Goal: Communication & Community: Answer question/provide support

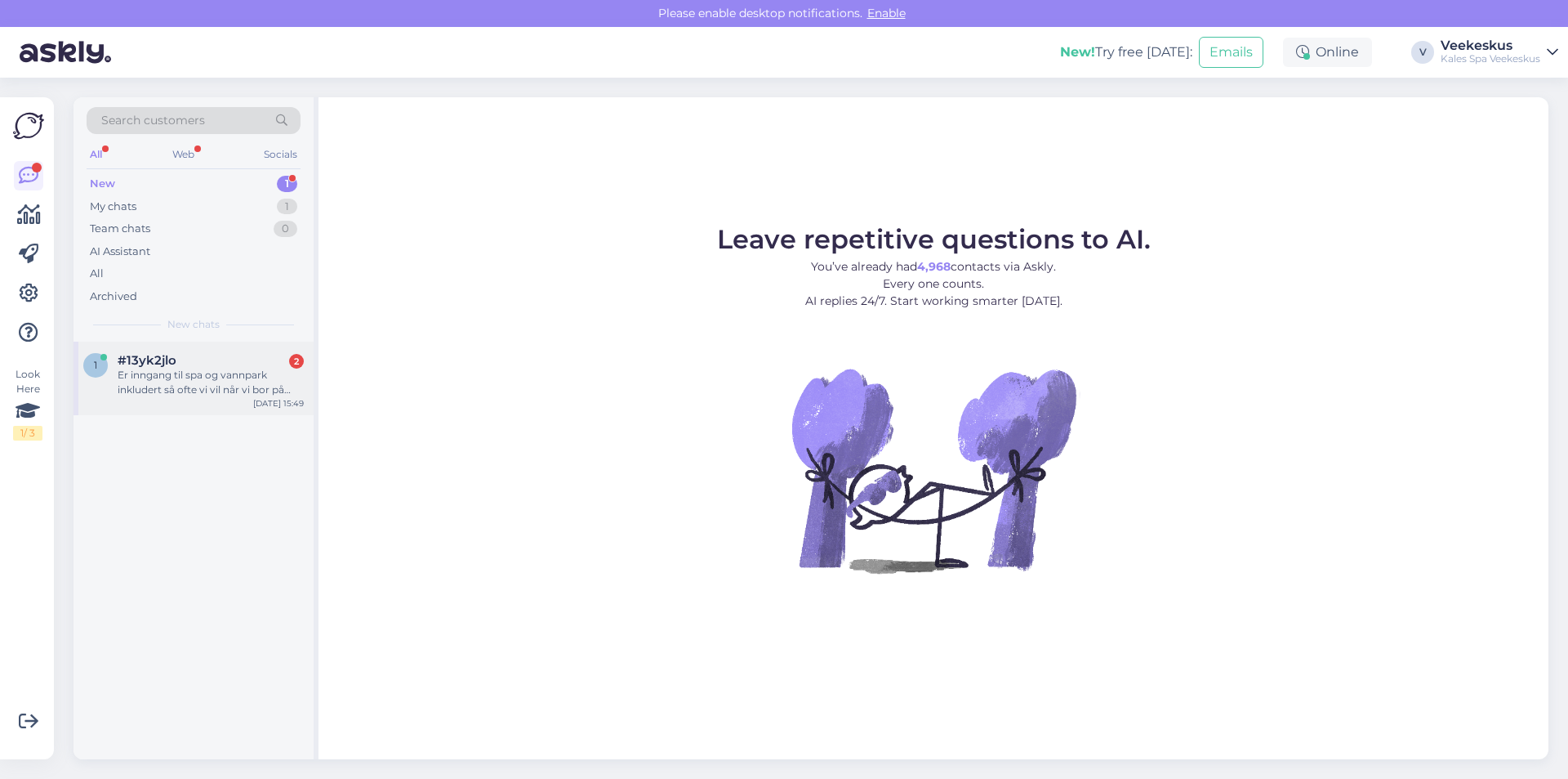
drag, startPoint x: 0, startPoint y: 0, endPoint x: 203, endPoint y: 401, distance: 449.5
click at [203, 400] on div "1 #13yk2jlo 2 Er inngang til spa og vannpark inkludert så ofte vi vil når vi bo…" at bounding box center [194, 378] width 240 height 74
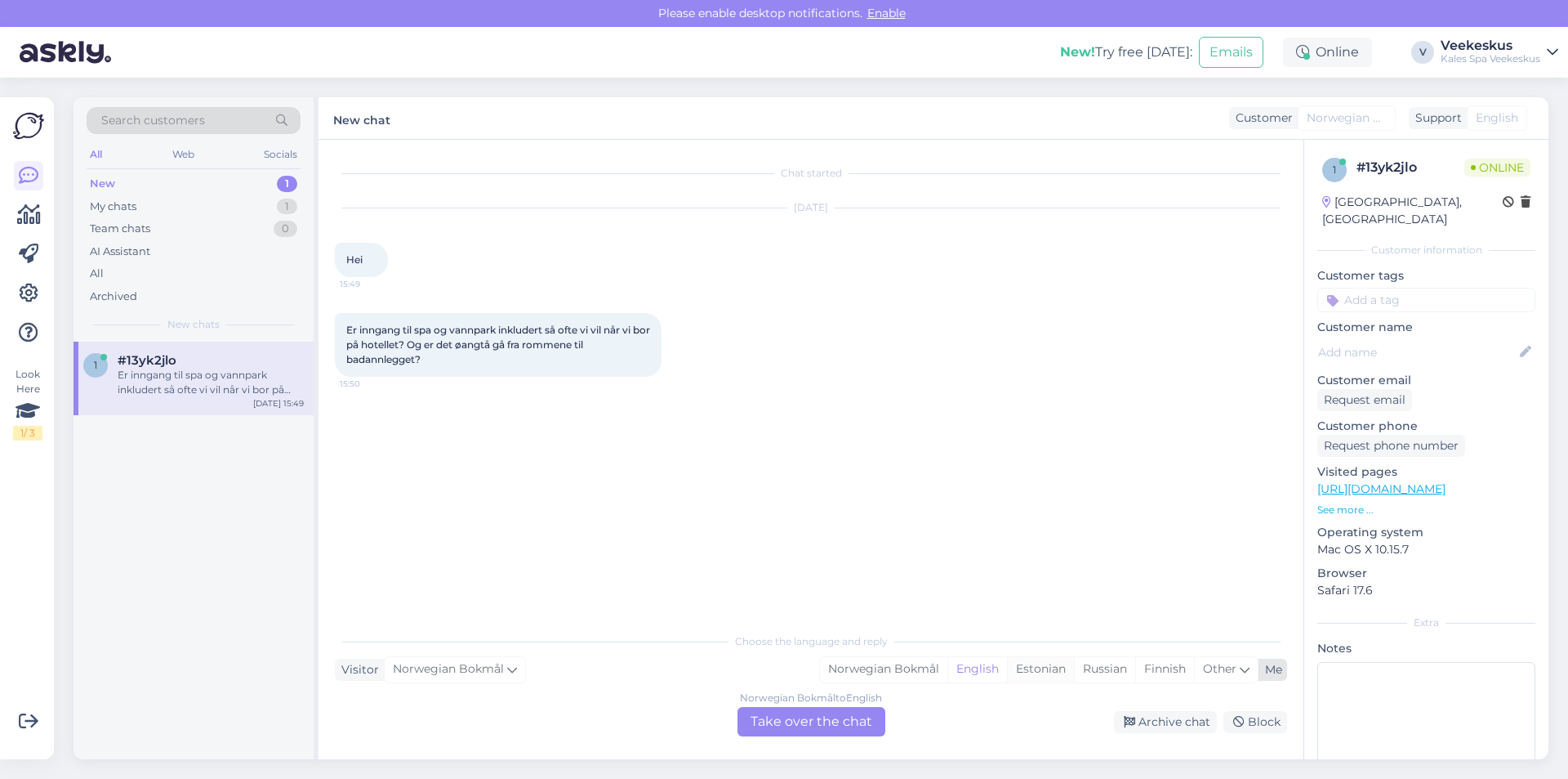
click at [1032, 669] on div "Estonian" at bounding box center [1041, 669] width 67 height 25
click at [846, 731] on div "Norwegian Bokmål to Estonian Take over the chat" at bounding box center [811, 721] width 147 height 29
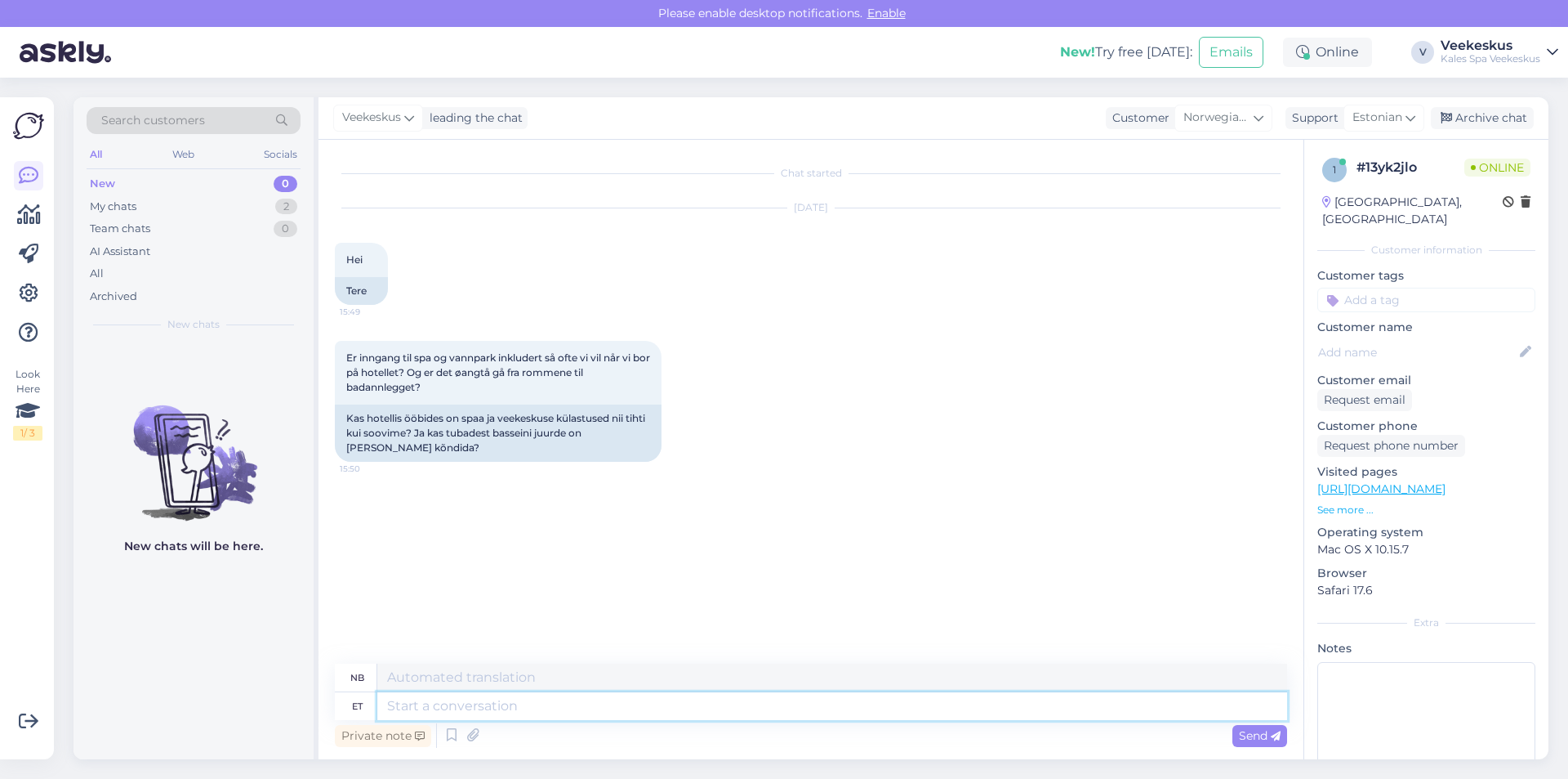
click at [524, 710] on textarea at bounding box center [832, 705] width 910 height 27
type textarea "<"
type textarea "Tere!"
type textarea "Hallo"
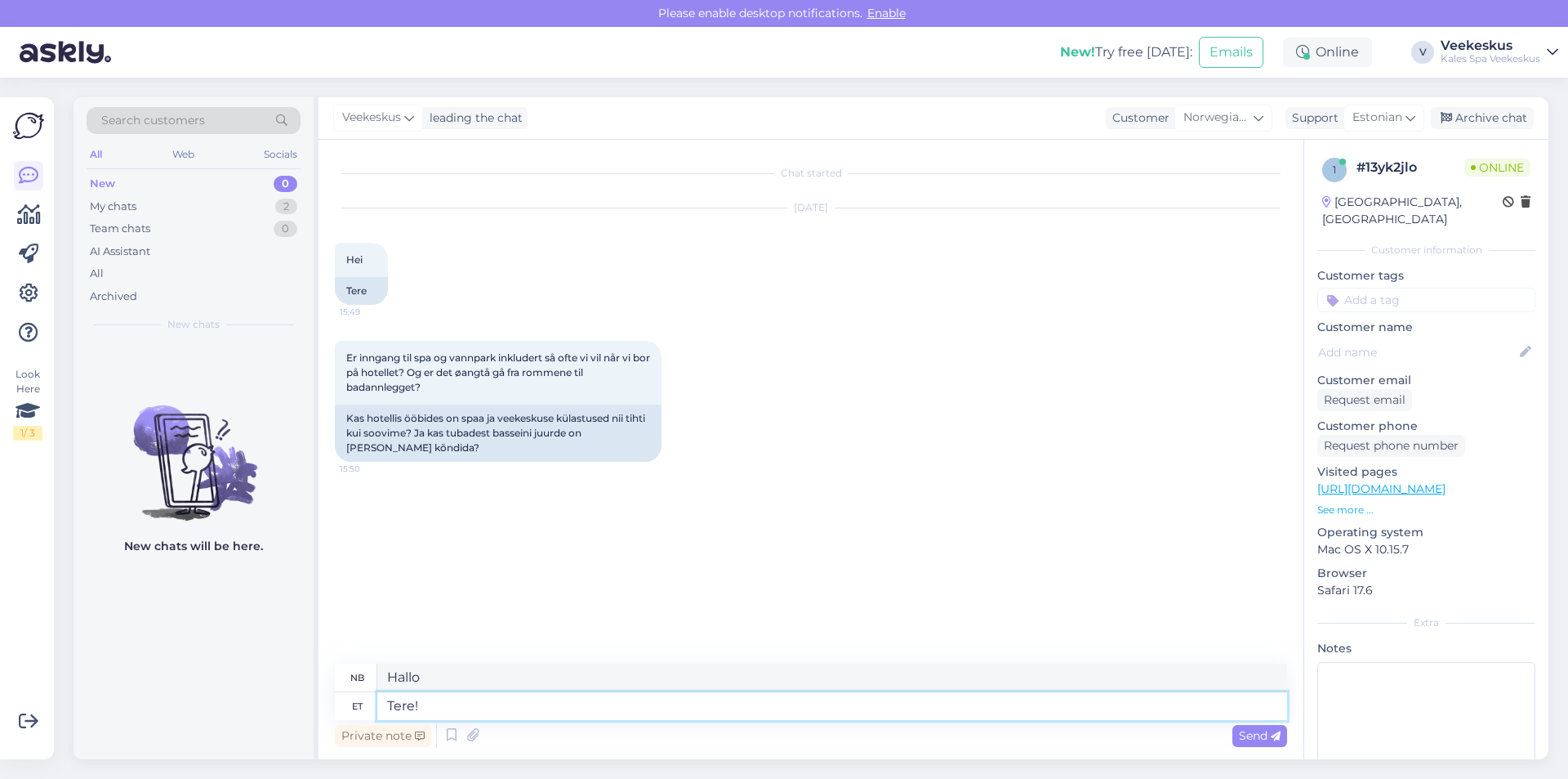
type textarea "Tere!"
type textarea "Hallo!"
type textarea "Tere! [GEOGRAPHIC_DATA]"
type textarea "Hallo! I vannet"
type textarea "Tere! [GEOGRAPHIC_DATA]"
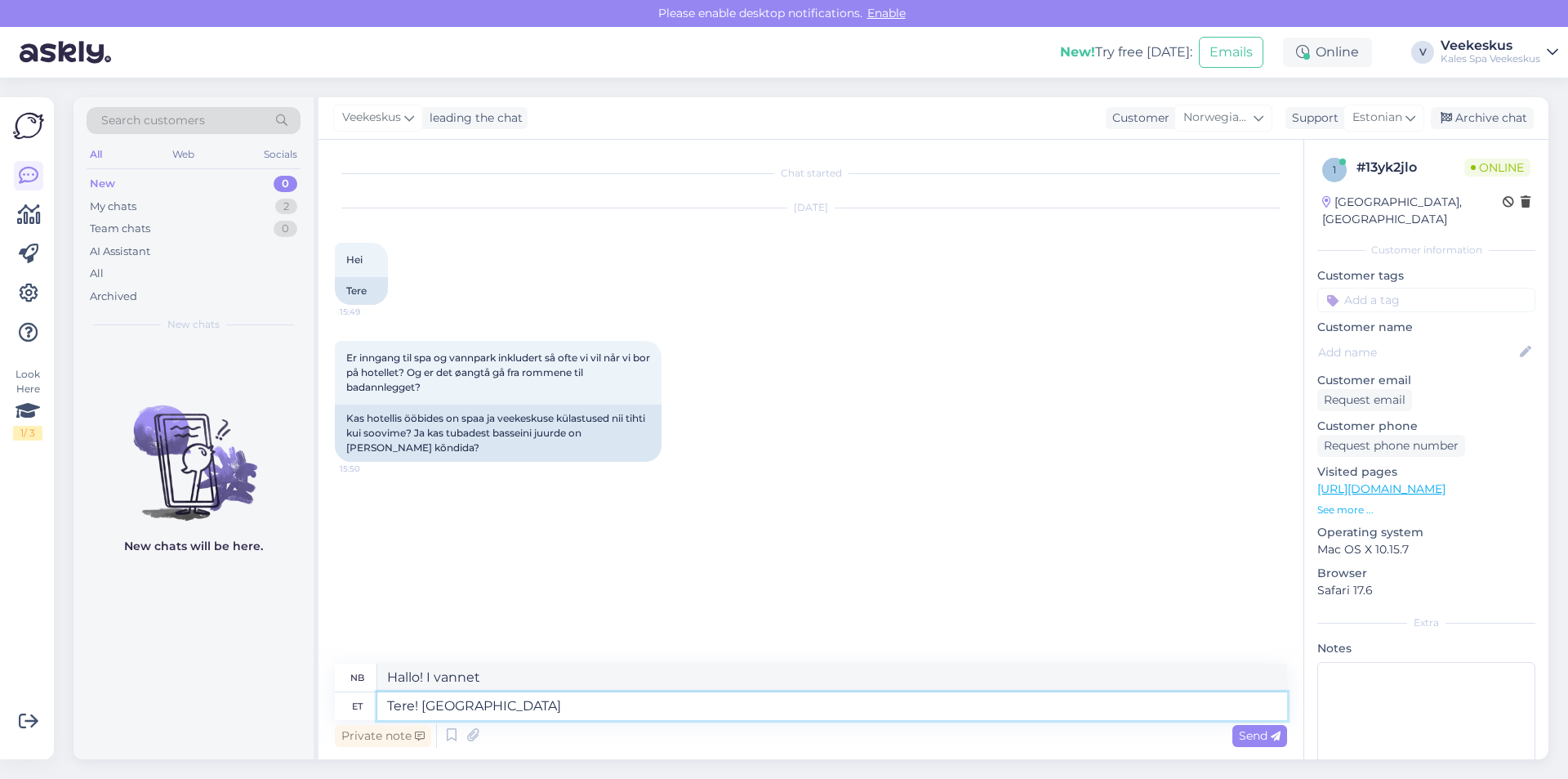
type textarea "Hallo! Vannsenter"
type textarea "Tere! [GEOGRAPHIC_DATA] külastus"
type textarea "Hallo! [GEOGRAPHIC_DATA] til [GEOGRAPHIC_DATA]"
type textarea "Tere! [GEOGRAPHIC_DATA] külastus on"
type textarea "Hallo! Å besøke [GEOGRAPHIC_DATA] er"
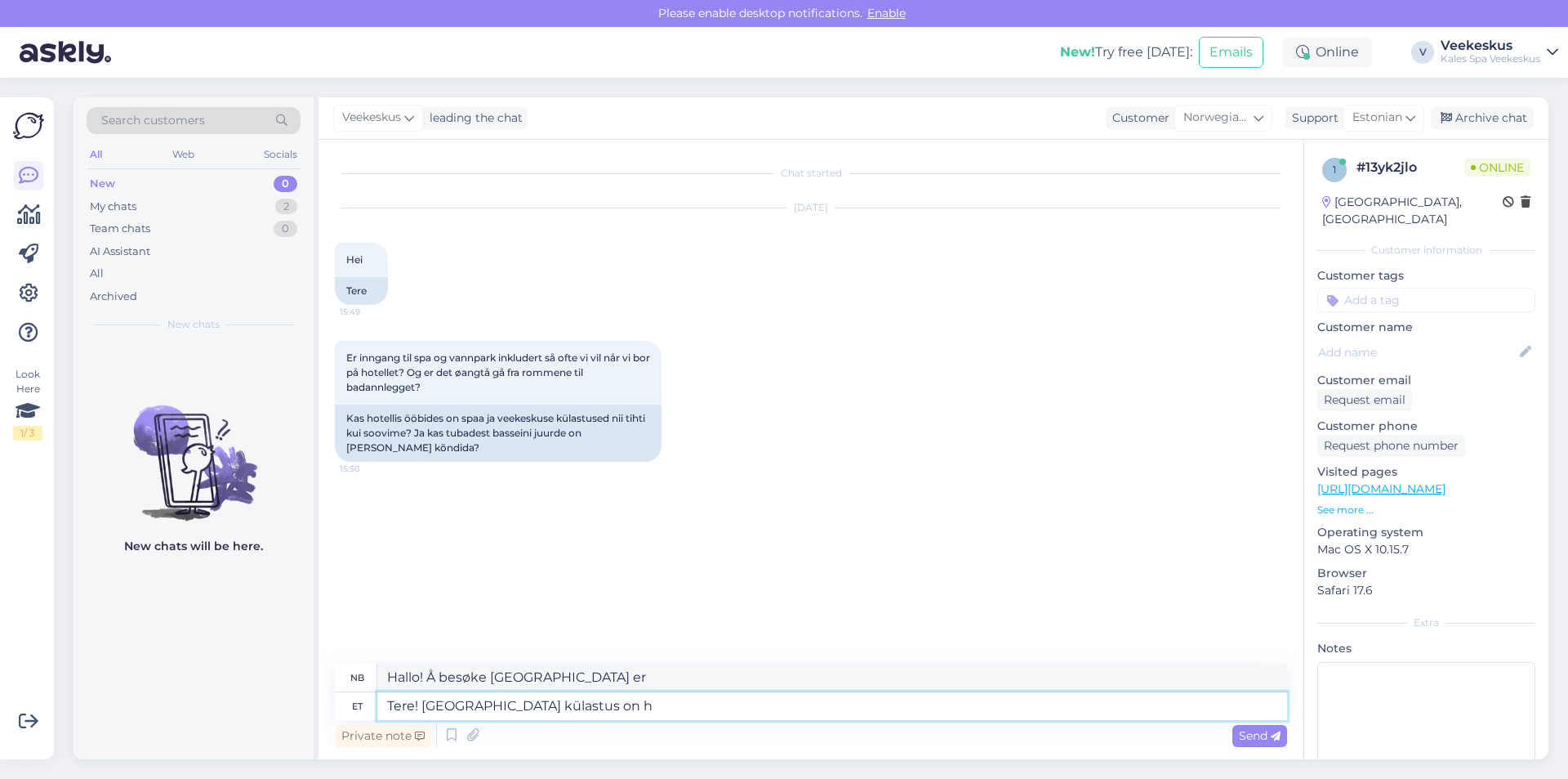
type textarea "Tere! [GEOGRAPHIC_DATA] külastus on ho"
type textarea "Hallo! Å besøke [GEOGRAPHIC_DATA] er en høflighet"
type textarea "Tere! [GEOGRAPHIC_DATA] külastus on"
type textarea "Hallo! Å besøke [GEOGRAPHIC_DATA] er"
type textarea "Tere! [GEOGRAPHIC_DATA]"
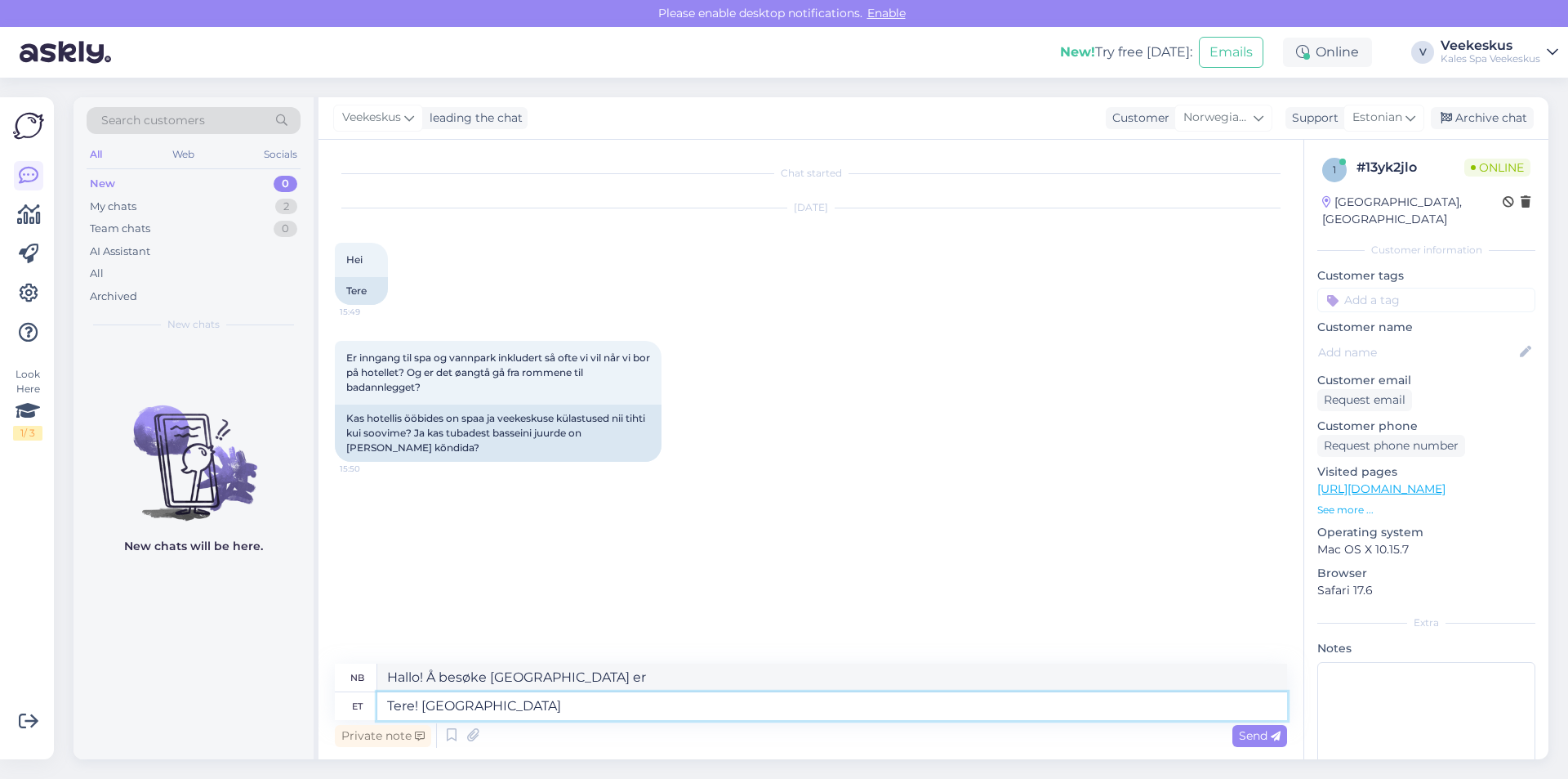
type textarea "Hallo! [GEOGRAPHIC_DATA] til [GEOGRAPHIC_DATA]"
type textarea "Tere! V"
type textarea "Hallo! Vannsenter"
type textarea "Te"
type textarea "Hallo!"
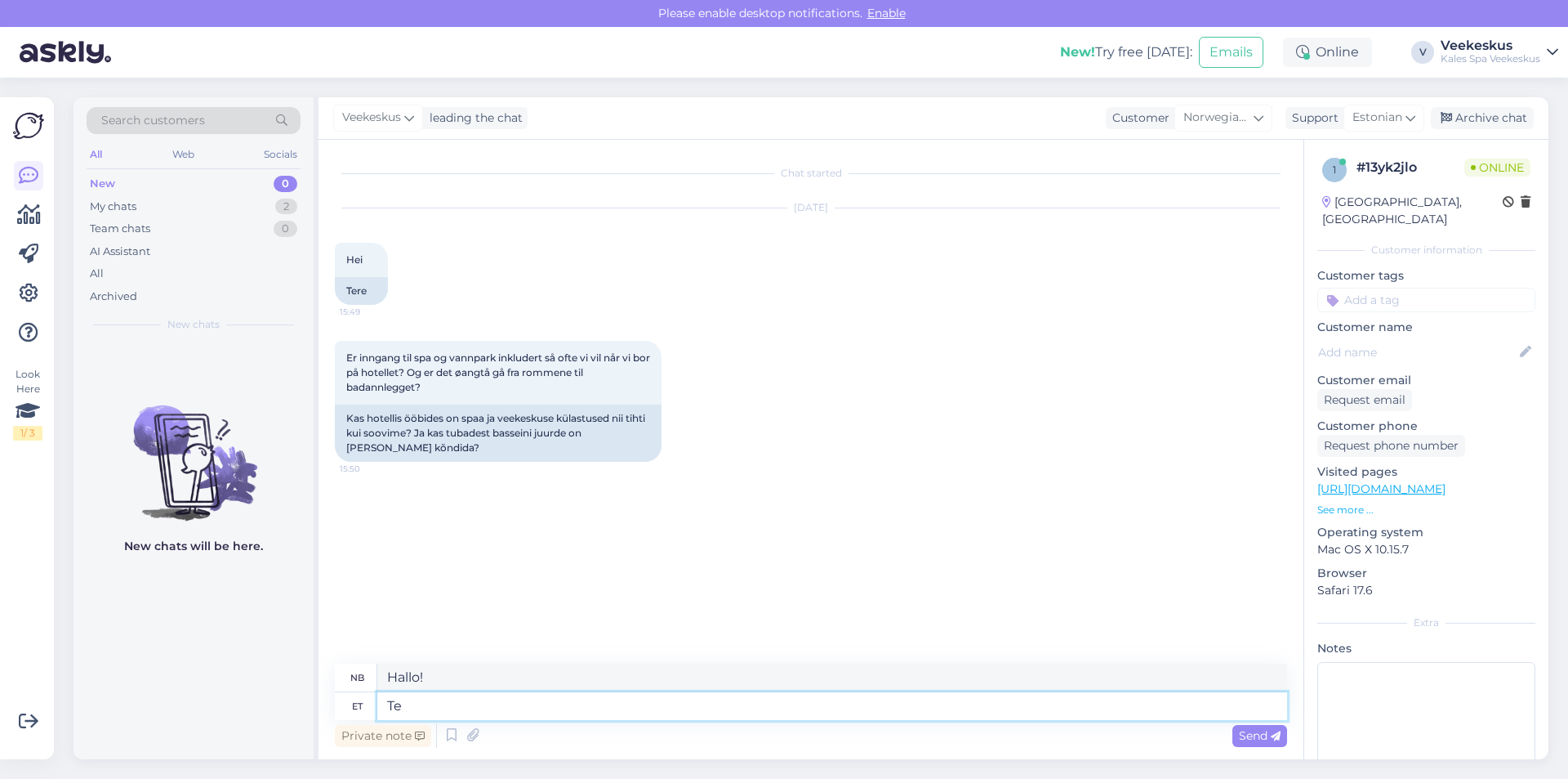
type textarea "T"
click at [442, 731] on icon at bounding box center [452, 736] width 20 height 25
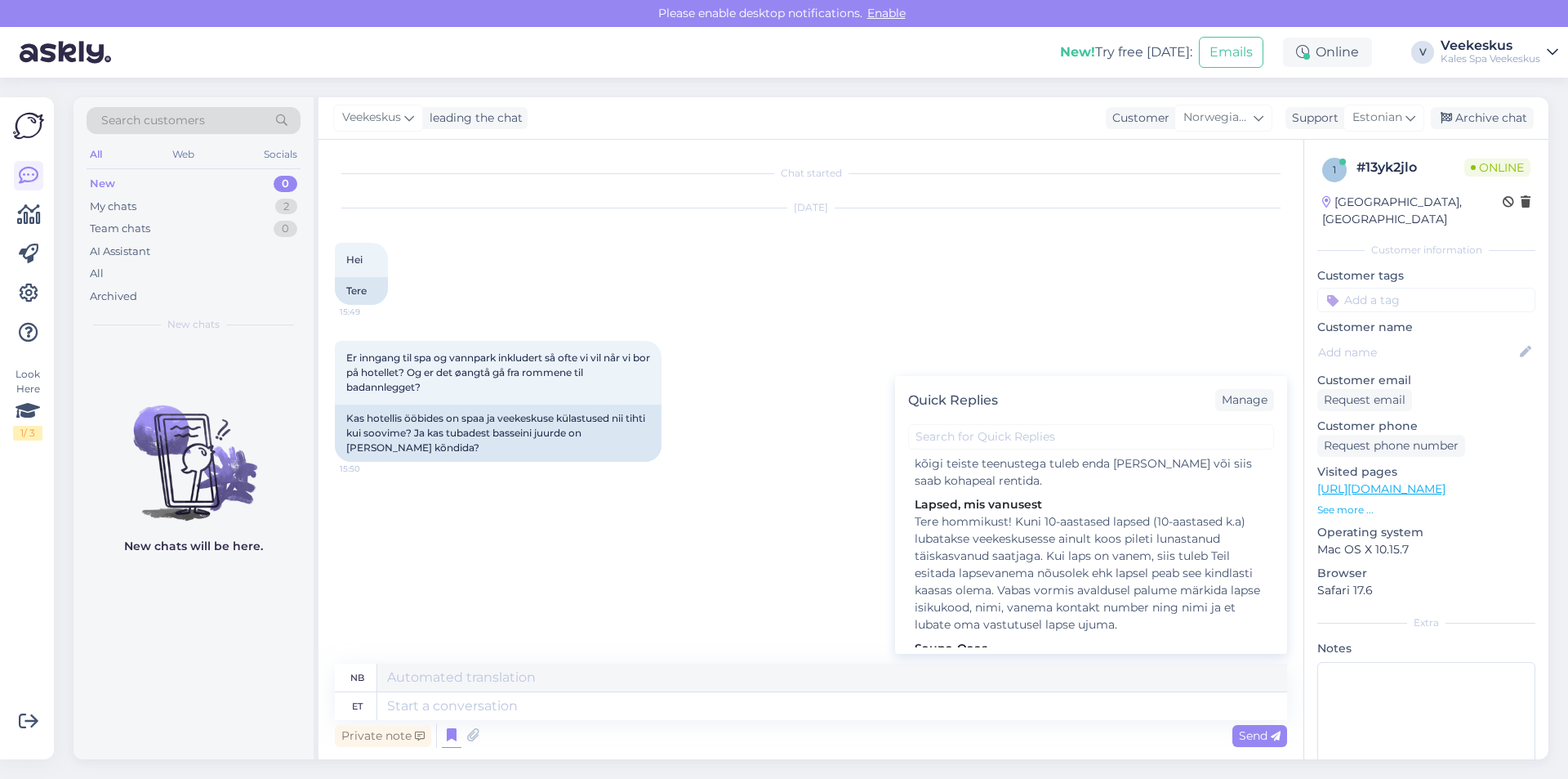
scroll to position [1669, 0]
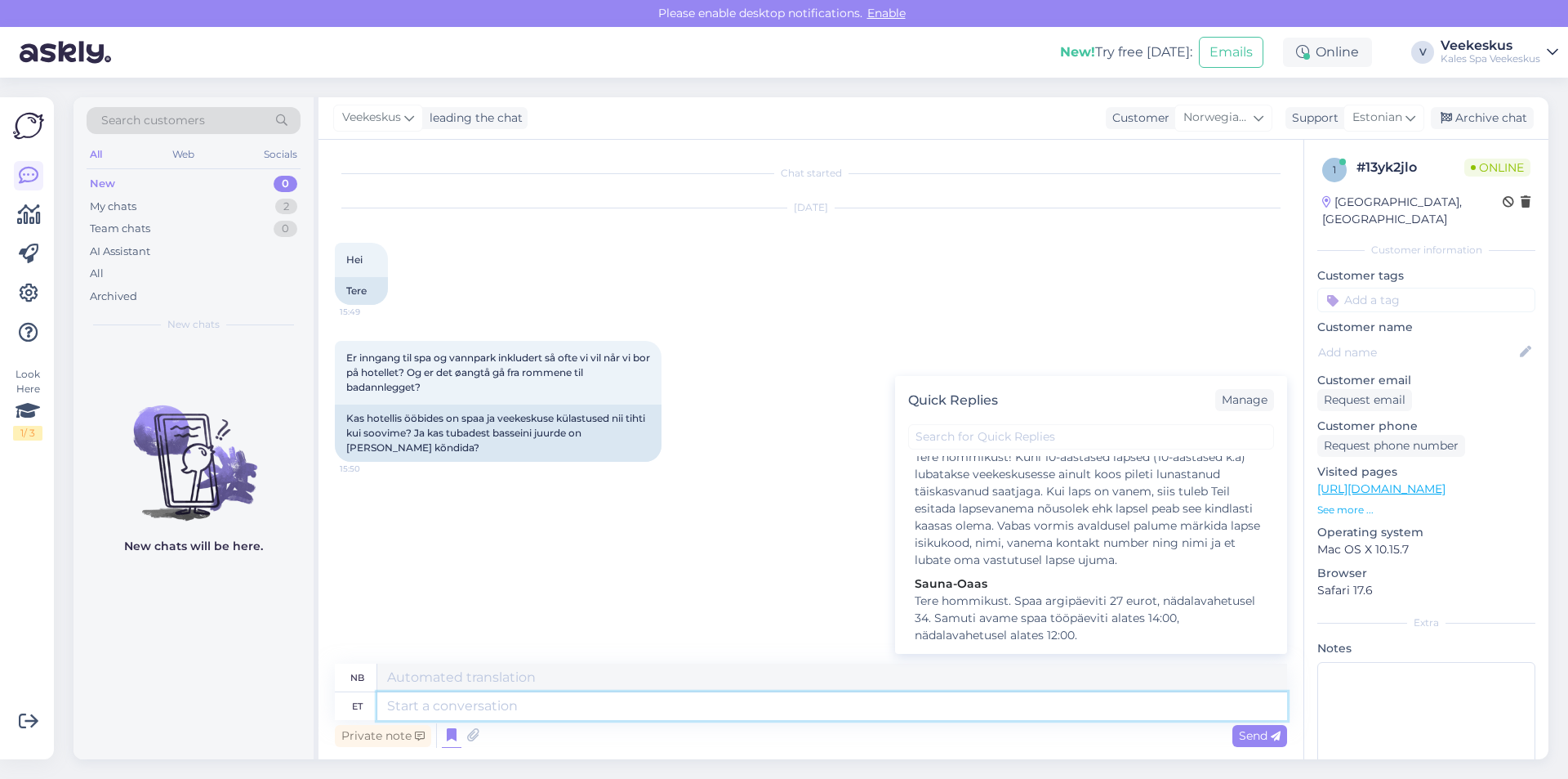
click at [525, 701] on textarea at bounding box center [832, 705] width 910 height 27
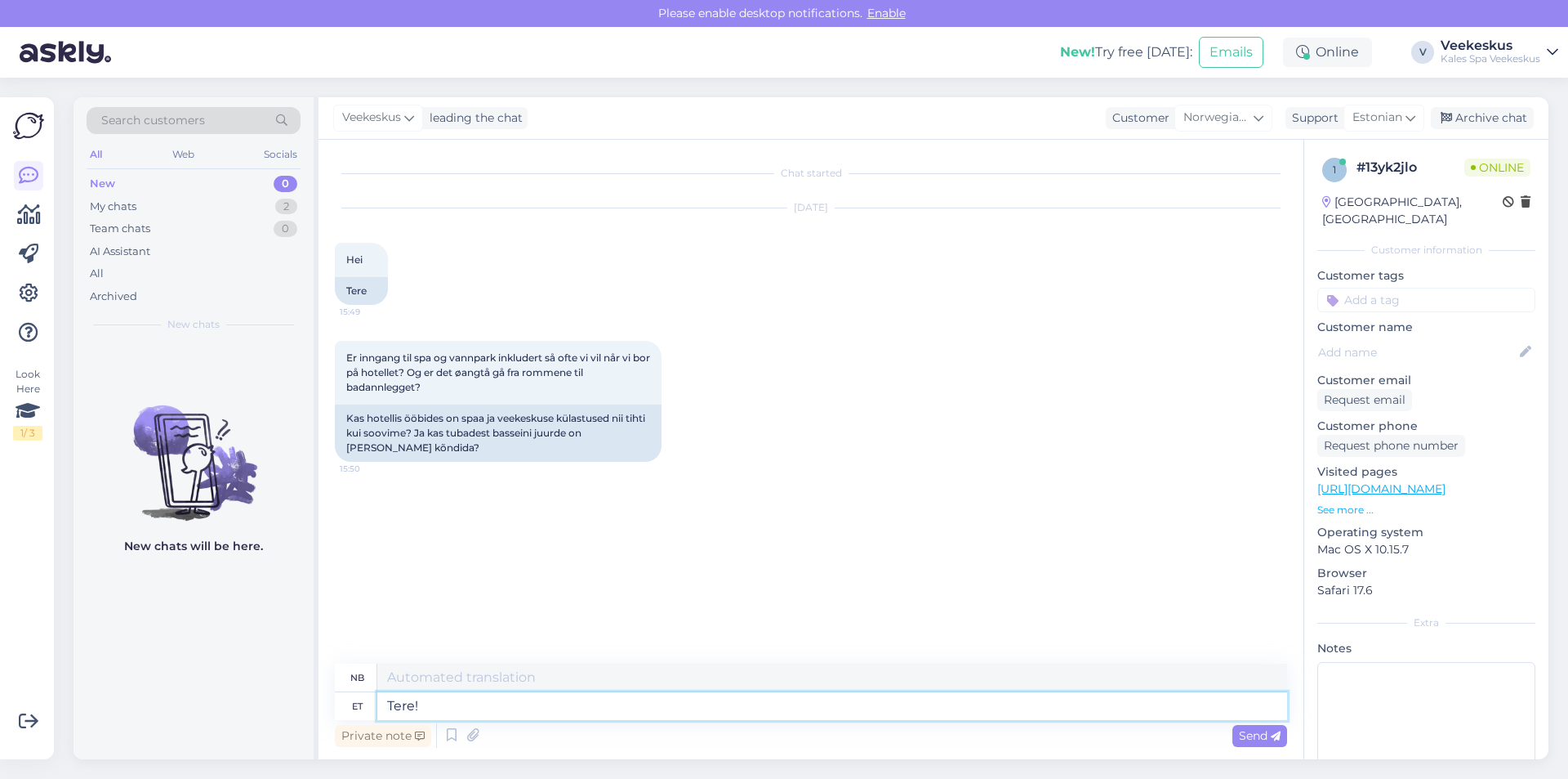
type textarea "Tere!"
type textarea "Hallo!"
type textarea "Tere! [GEOGRAPHIC_DATA]"
type textarea "Hallo! På hotellet"
type textarea "Tere! [GEOGRAPHIC_DATA]"
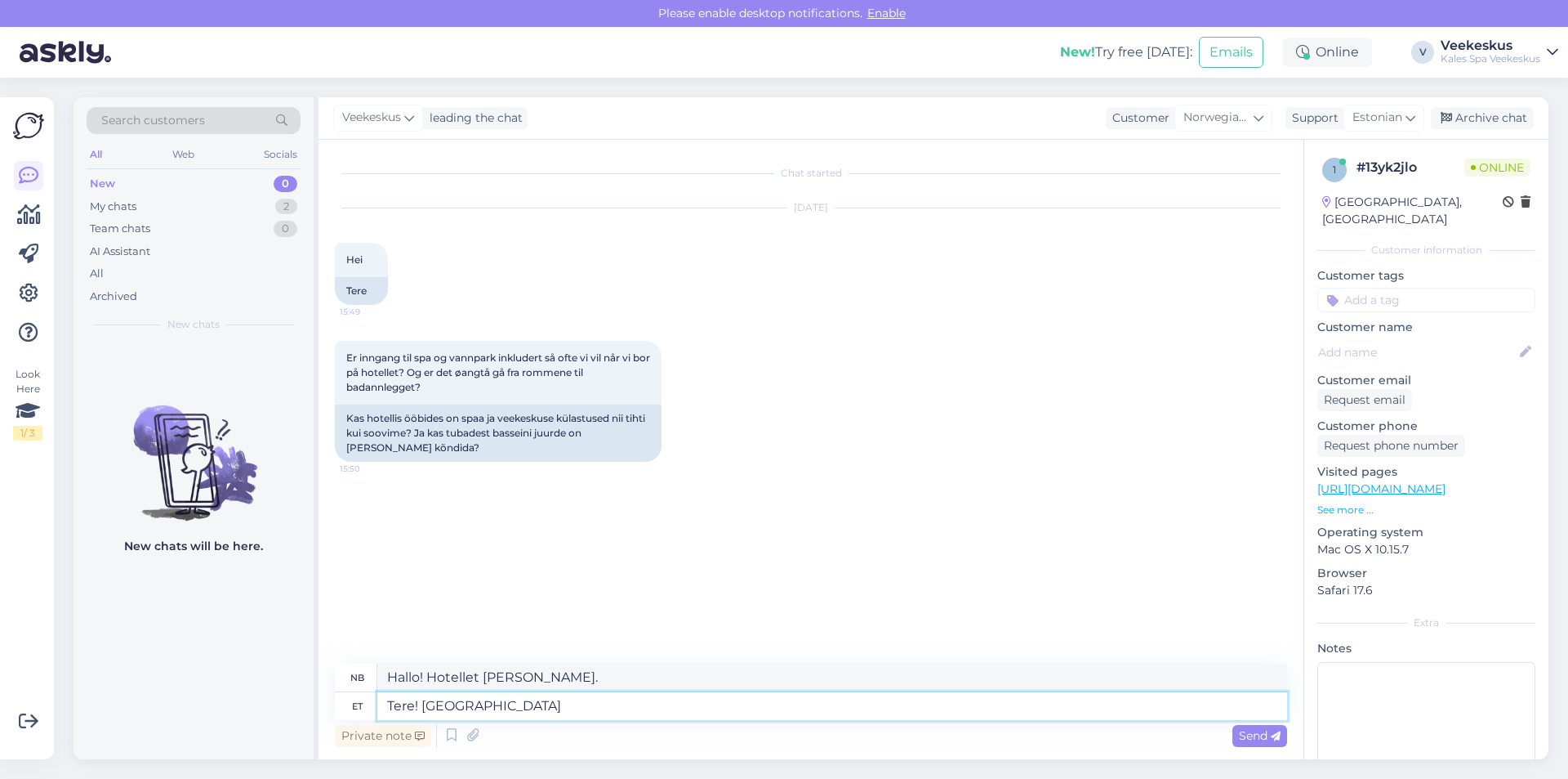
type textarea "Hallo! På hotellet"
type textarea "Tere! Hotellis ööbides"
type textarea "Hallo! Når du bor på hotellet"
type textarea "Tere! Hotellis ööbides v"
type textarea "Hallo! Når du bor på hotell [PERSON_NAME]"
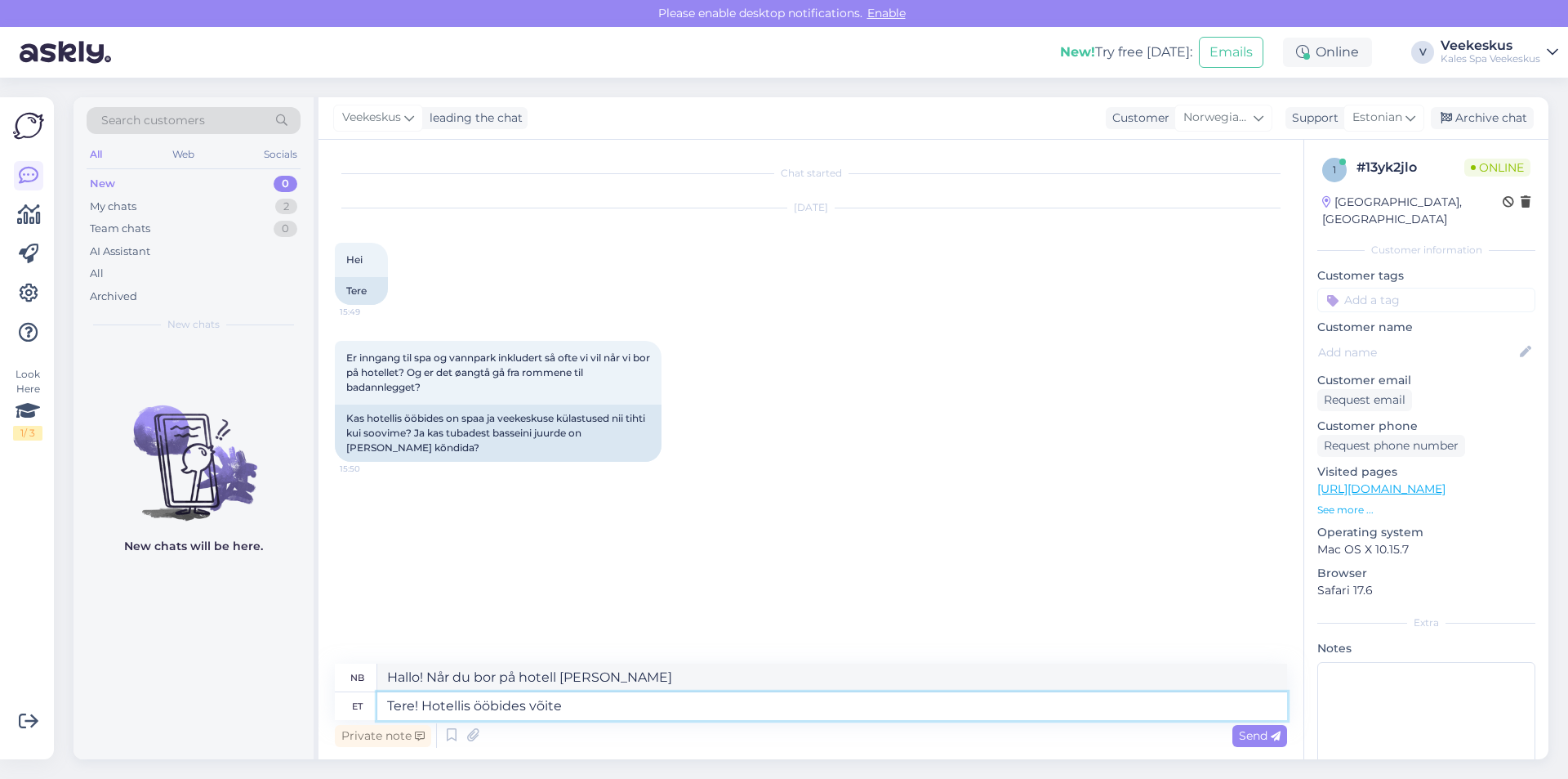
type textarea "Tere! Hotellis ööbides võite"
type textarea "Hallo! Når du bor på hotellet, kan du"
type textarea "Tere! Hotellis ööbides võite külastada v"
type textarea "Hallo! Mens du bor på hotellet, kan du besøke"
type textarea "Tere! Hotellis ööbides võite külastada veekeskust"
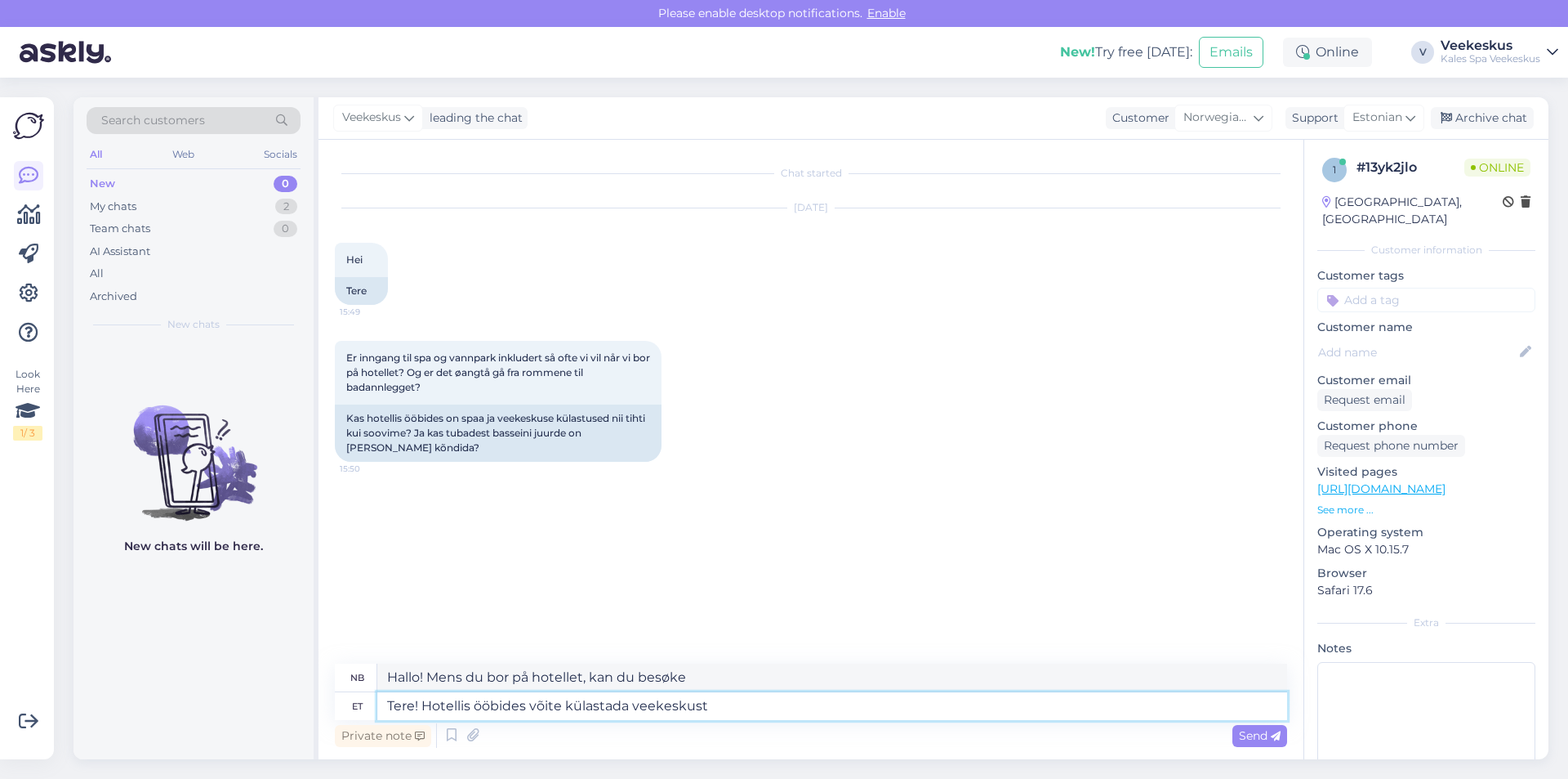
type textarea "Hallo! Du kan besøke badelandet mens du bor på hotellet."
type textarea "Tere! Hotellis ööbides võite külastada veekeskust nii"
type textarea "Hallo! Når du bor på hotellet, kan du besøke badelandet på to måter:"
type textarea "Tere! Hotellis ööbides võite külastada veekeskust nii tihti"
type textarea "Hallo! Når du bor på hotellet kan du besøke badelandet så ofte du vil."
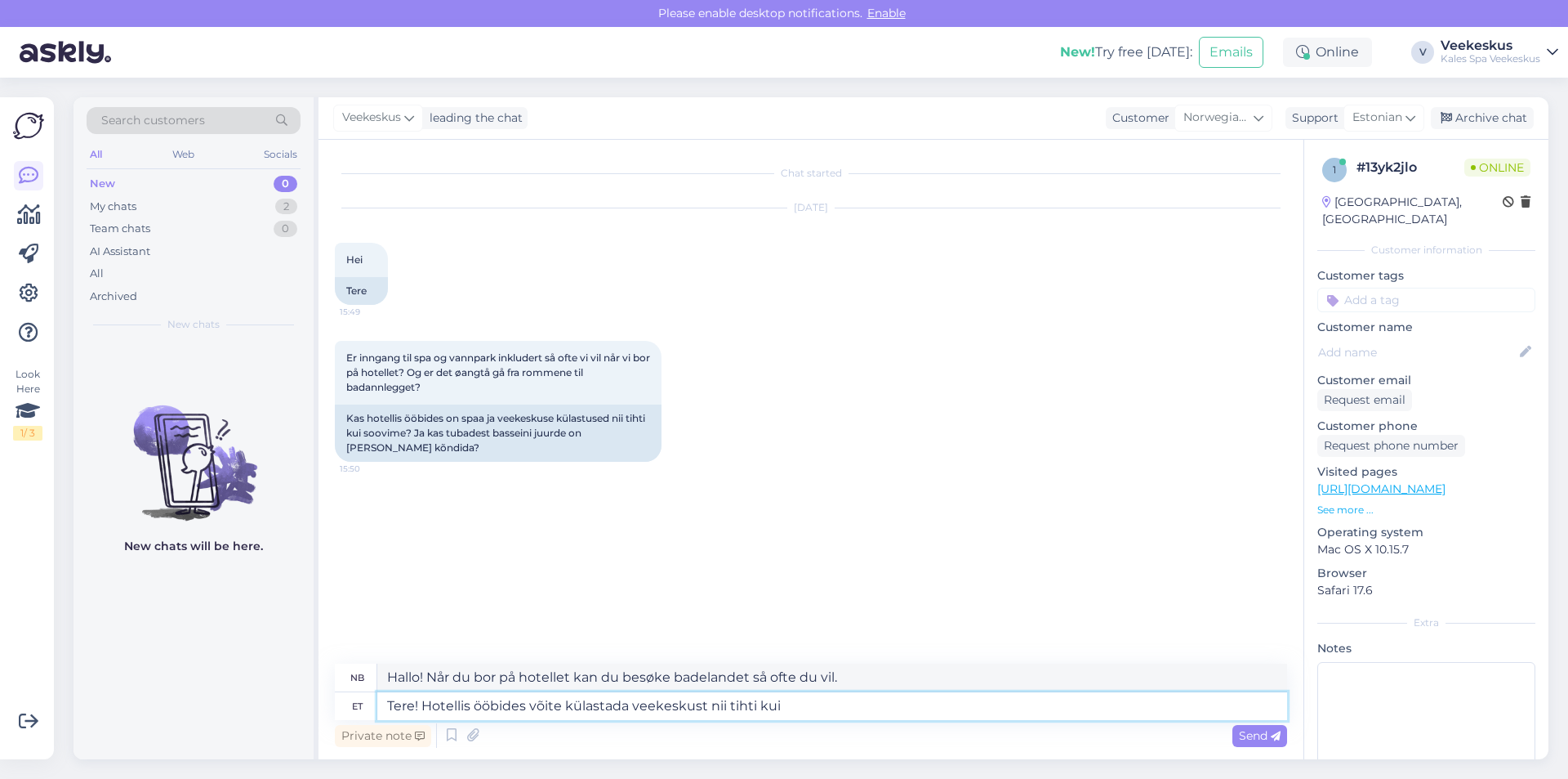
type textarea "Tere! Hotellis ööbides võite külastada veekeskust nii tihti kui t"
type textarea "Hallo! Når du bor på hotellet, kan du besøke badelandet så ofte du vil."
type textarea "Tere! Hotellis ööbides võite külastada veekeskust nii tihti kui tahate. Teile"
type textarea "Hallo! Når du bor på hotellet, kan du besøke badelandet så ofte du vil. Du"
type textarea "Tere! Hotellis ööbides võite külastada veekeskust nii tihti kui tahate. Teile v…"
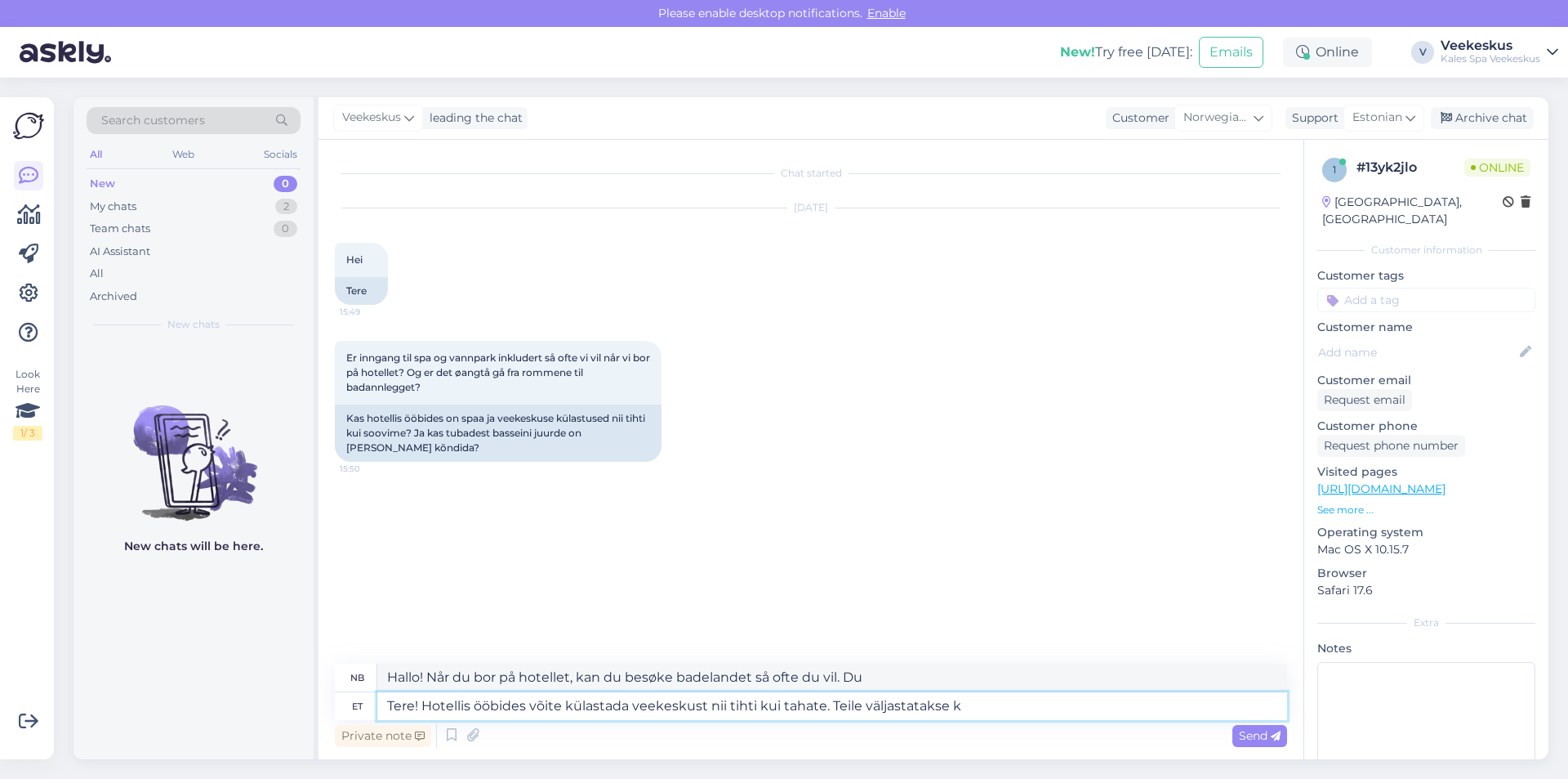
type textarea "Hallo! Når du bor på hotellet, kan du besøke badelandet så ofte du vil. Du vil …"
type textarea "Tere! Hotellis ööbides võite külastada veekeskust nii tihti kui tahate. Teile v…"
type textarea "Hallo! Når du bor på hotellet, kan du besøke badelandet så ofte du vil. Du vil …"
type textarea "Tere! Hotellis ööbides võite külastada veekeskust nii tihti kui tahate. Teile v…"
type textarea "Hallo! Når du bor på hotellet, kan du besøke badelandet så ofte du vil. Du vil …"
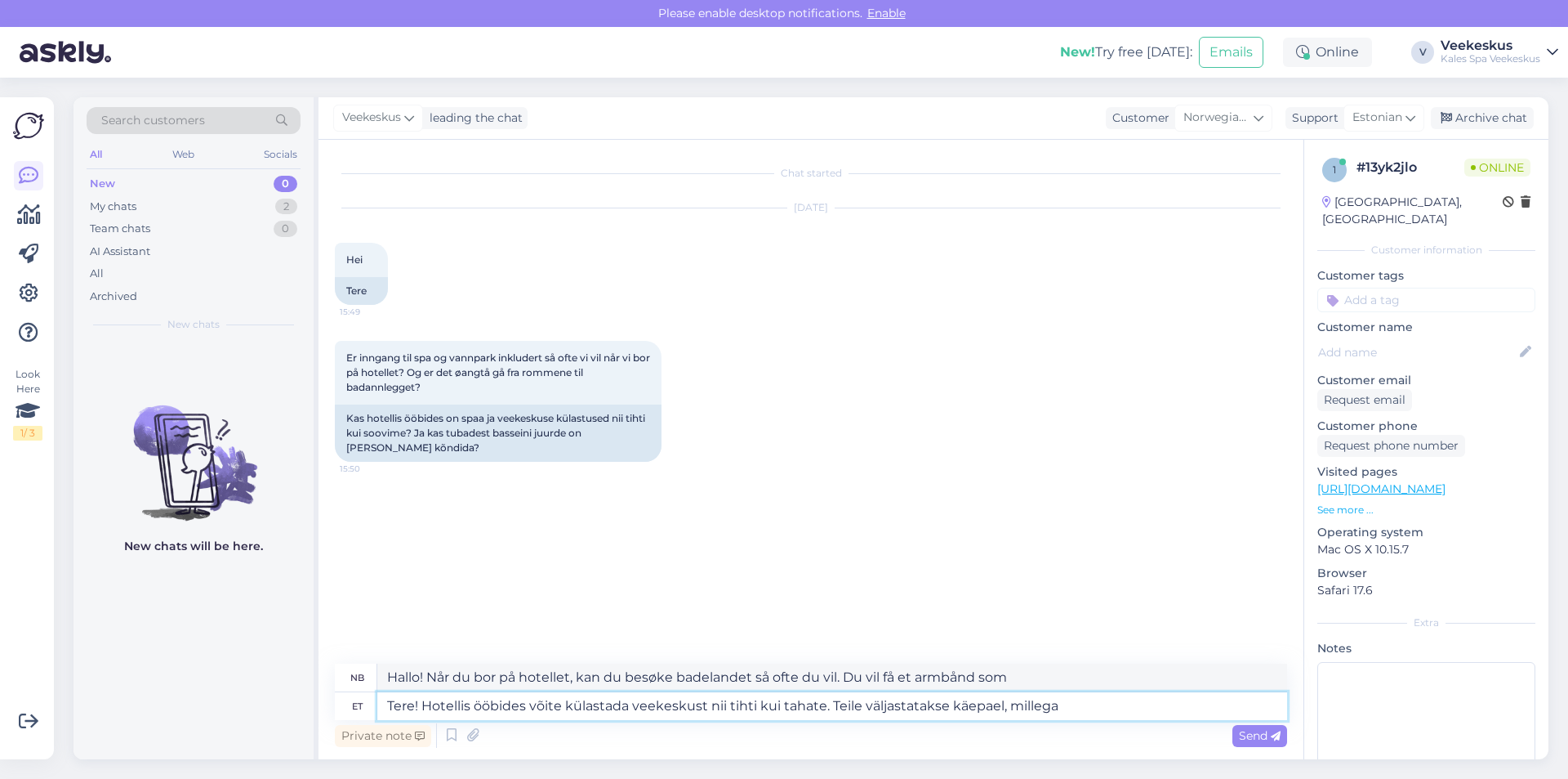
type textarea "Tere! Hotellis ööbides võite külastada veekeskust nii tihti kui tahate. Teile v…"
type textarea "Hallo! Når du bor på hotellet, kan du besøke badelandet så ofte du vil. Du vil …"
type textarea "Tere! Hotellis ööbides võite külastada veekeskust nii tihti kui tahate. Teile v…"
type textarea "Hallo! Når du bor på hotellet, kan du besøke badelandet så ofte du vil. Du vil …"
type textarea "Tere! Hotellis ööbides võite külastada veekeskust nii tihti kui tahate. Teile v…"
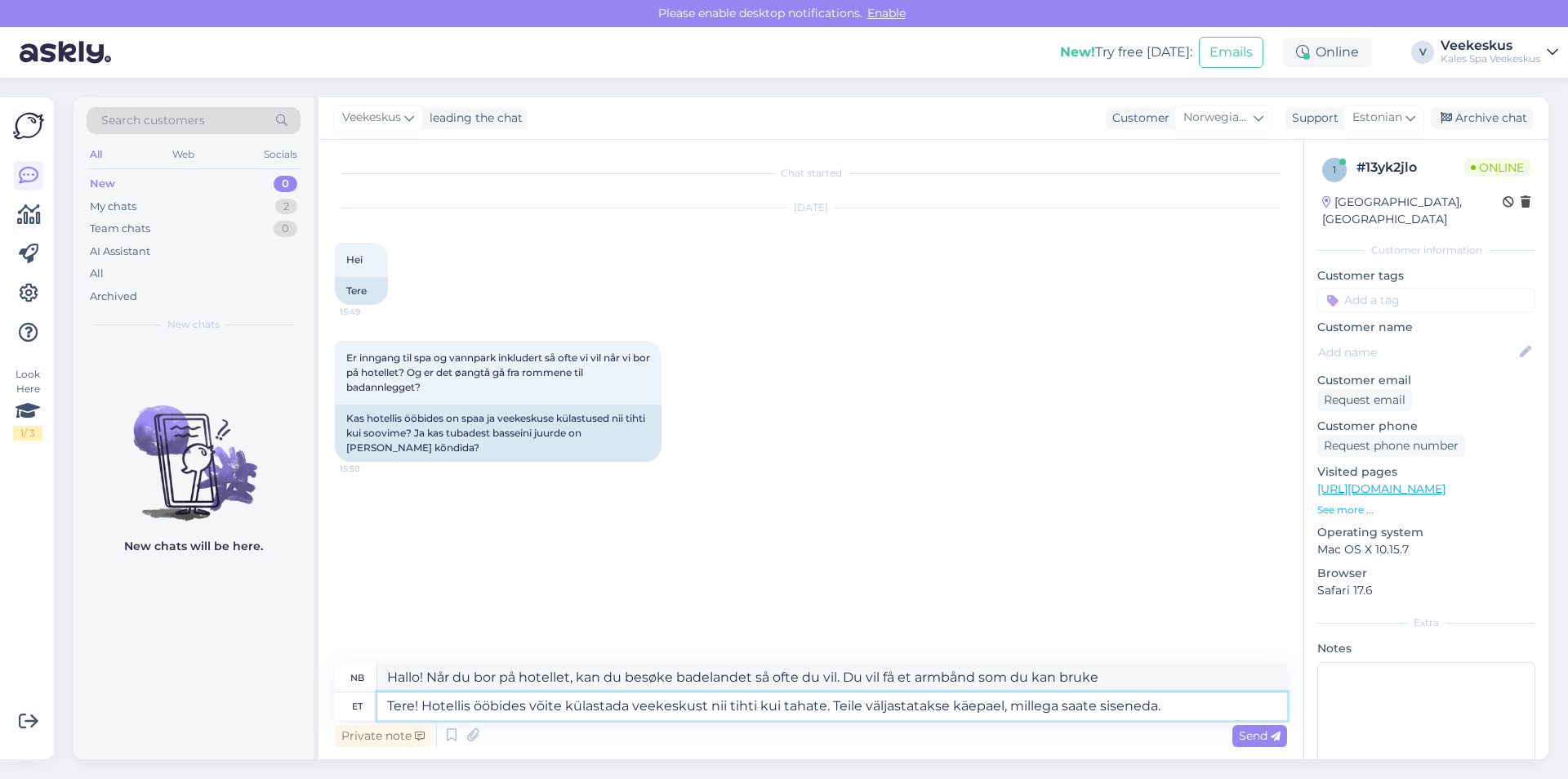
type textarea "Hallo! Når du bor på hotellet, kan du besøke badelandet så ofte du vil. Du vil …"
type textarea "Tere! Hotellis ööbides võite külastada veekeskust nii tihti kui tahate. Teile v…"
type textarea "Hallo! Når du bor på hotellet, kan du besøke badelandet så ofte du vil. Du vil …"
type textarea "Tere! Hotellis ööbides võite külastada veekeskust nii tihti kui tahate. Teile v…"
type textarea "Hallo! Når du bor på hotellet, kan du besøke badelandet så ofte du vil. Du vil …"
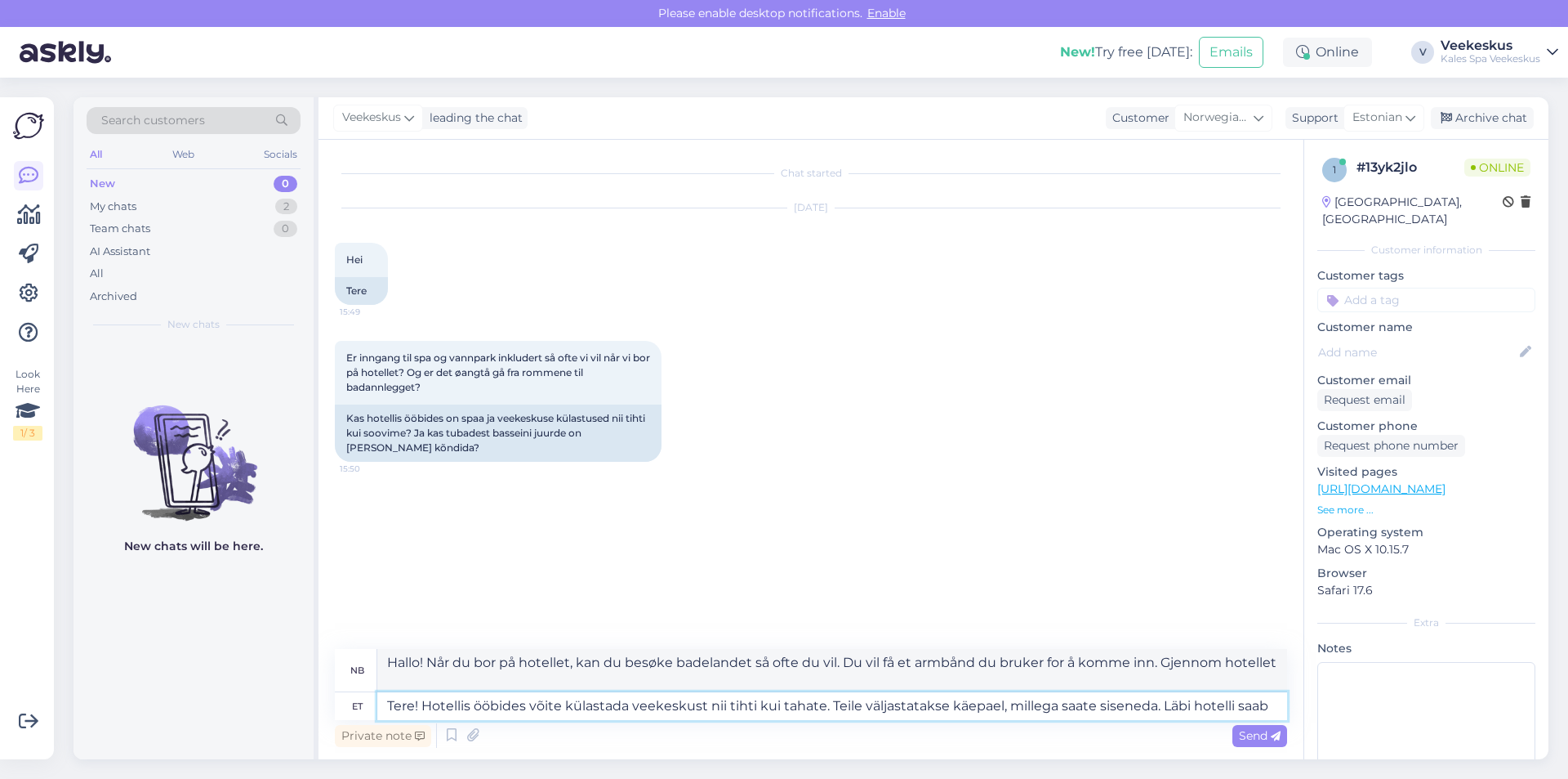
type textarea "Tere! Hotellis ööbides võite külastada veekeskust nii tihti kui tahate. Teile v…"
type textarea "Hallo! Når du bor på hotellet, kan du besøke badelandet så ofte du vil. Du vil …"
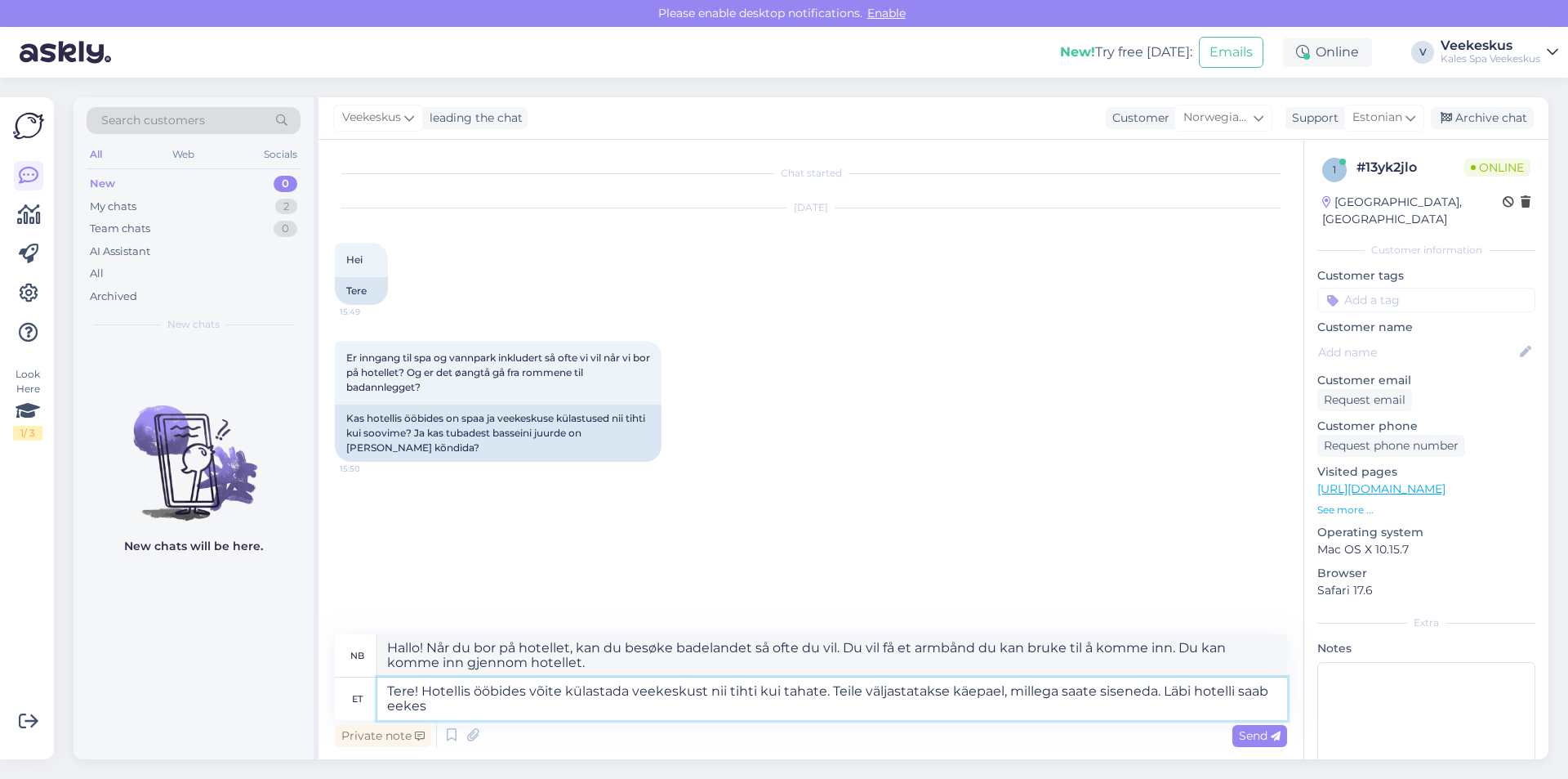
type textarea "Tere! Hotellis ööbides võite külastada veekeskust nii tihti kui tahate. Teile v…"
type textarea "Hallo! Når du bor på hotellet, kan du besøke badelandet så ofte du vil. Du vil …"
click at [767, 494] on div "Chat started [DATE] Hei 15:49 Tere Er inngang til spa og vannpark inkludert så …" at bounding box center [818, 388] width 967 height 463
click at [592, 707] on textarea "Tere! Hotellis ööbides võite külastada veekeskust nii tihti kui tahate. Teile v…" at bounding box center [832, 698] width 910 height 43
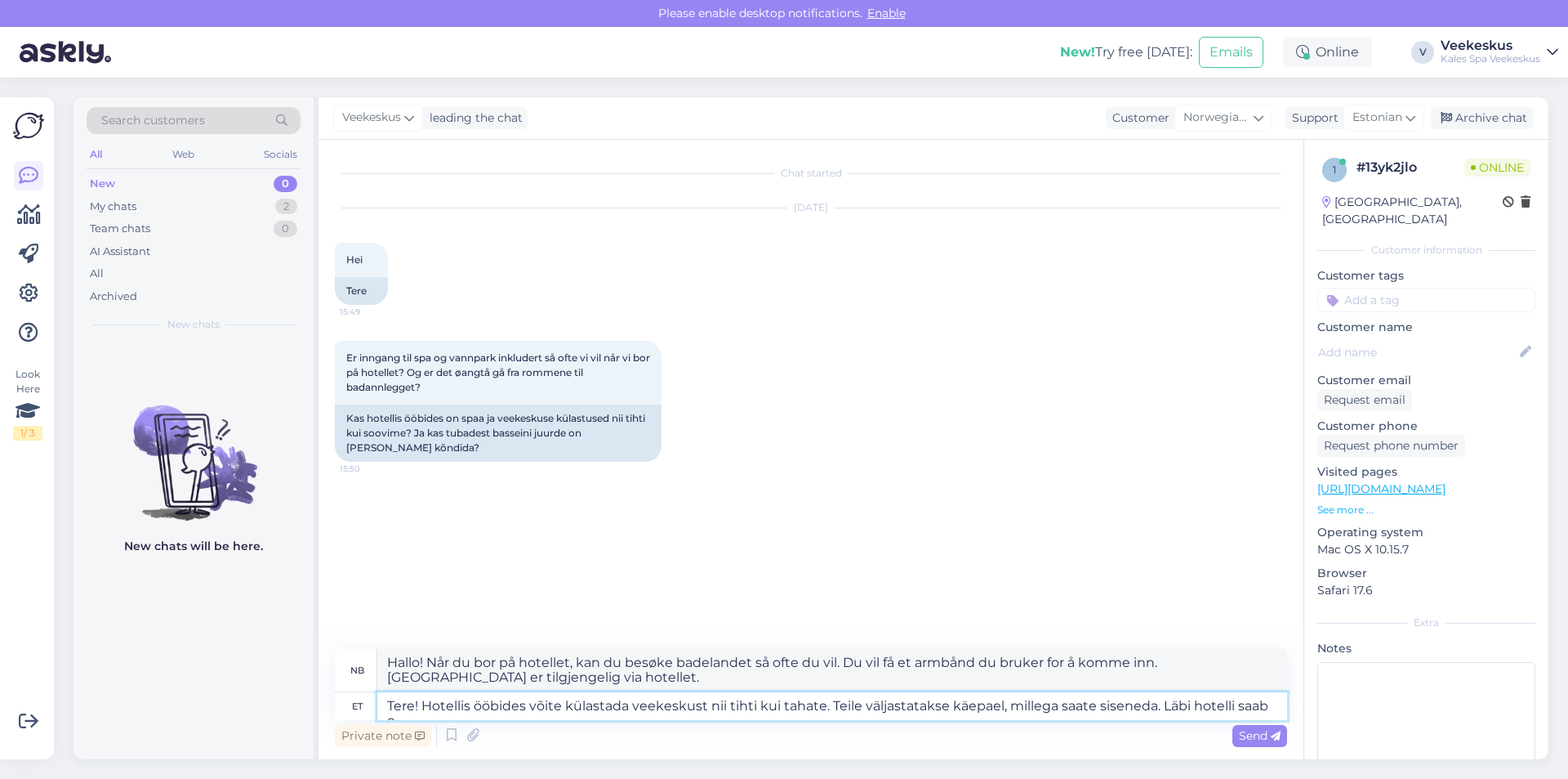
type textarea "Tere! Hotellis ööbides võite külastada veekeskust nii tihti kui tahate. Teile v…"
type textarea "Hallo! Når du bor på hotellet, kan du besøke badelandet så ofte du vil. Du vil …"
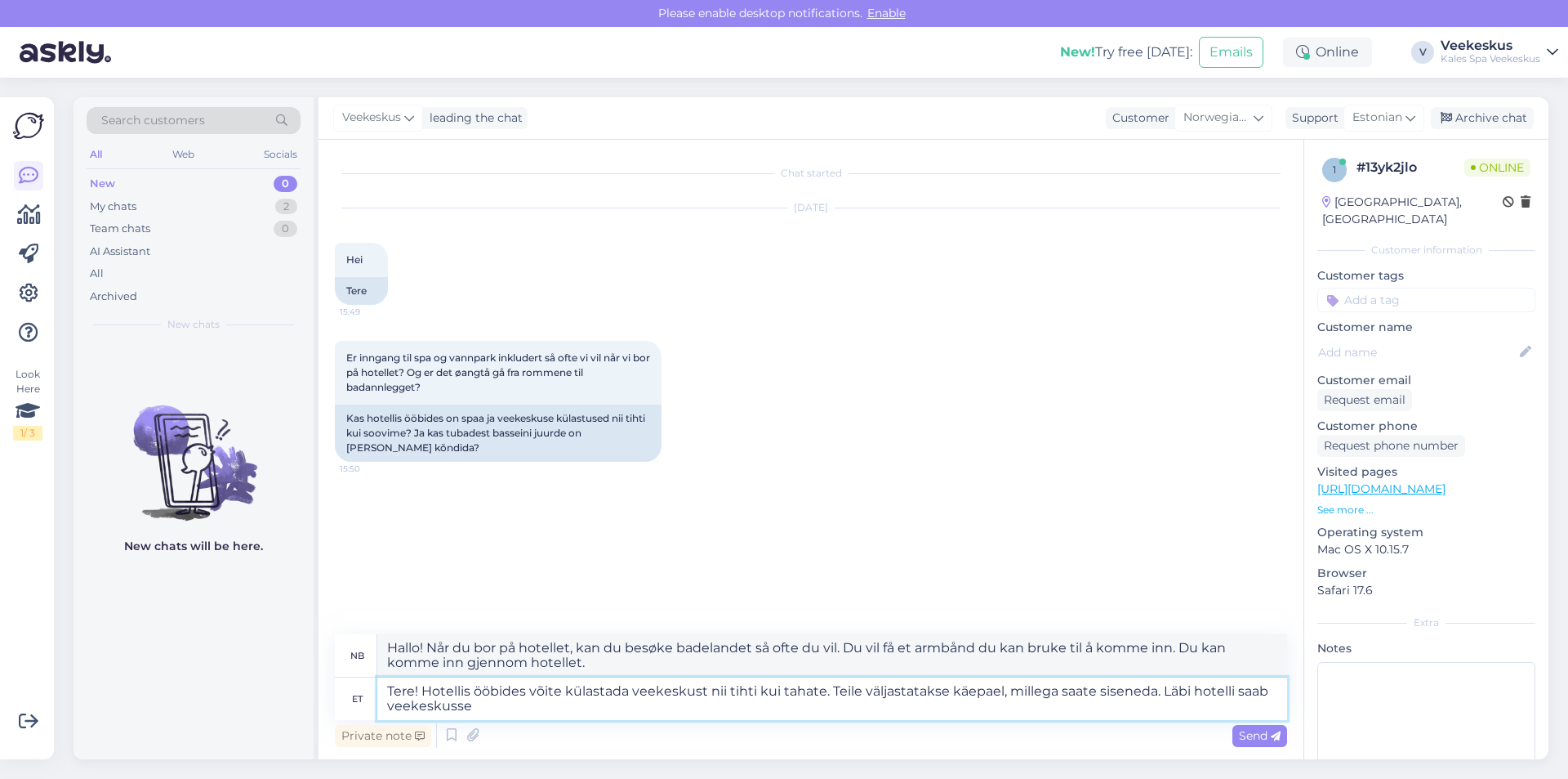
type textarea "Tere! Hotellis ööbides võite külastada veekeskust nii tihti kui tahate. Teile v…"
type textarea "Hallo! Når du bor på hotellet, kan du besøke badelandet så ofte du vil. Du vil …"
type textarea "Tere! Hotellis ööbides võite külastada veekeskust nii tihti kui tahate. Teile v…"
type textarea "Hallo! Når du bor på hotellet, kan du besøke badelandet så ofte du vil. Du vil …"
type textarea "Tere! Hotellis ööbides võite külastada veekeskust nii tihti kui tahate. Teile v…"
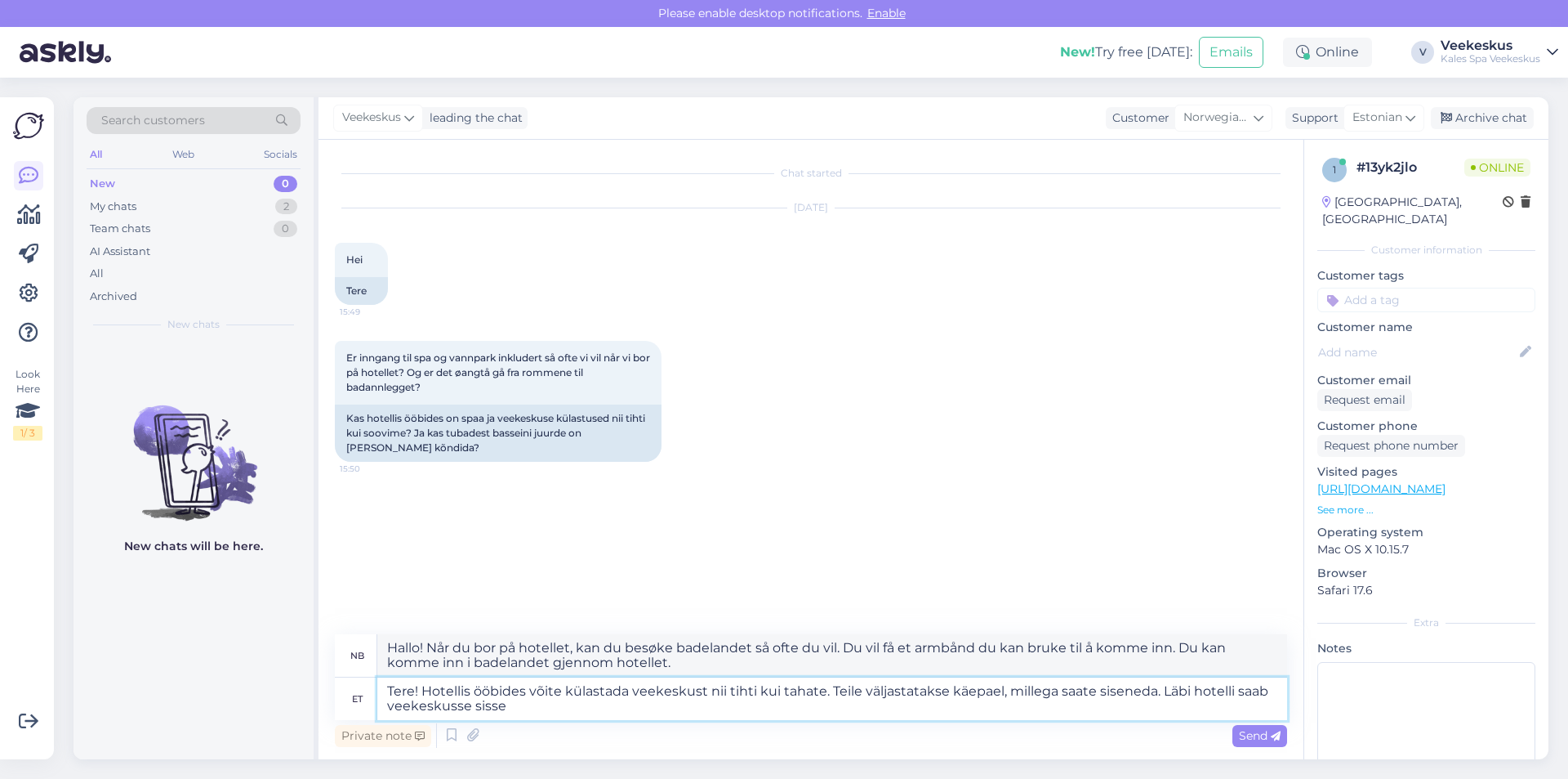
type textarea "Hallo! Når du bor på hotellet, kan du besøke badelandet så ofte du vil. Du vil …"
type textarea "Tere! Hotellis ööbides võite külastada veekeskust nii tihti kui tahate. Teile v…"
type textarea "Hallo! Når du bor på hotellet, kan du besøke badelandet så ofte du vil. Du vil …"
type textarea "Tere! Hotellis ööbides võite külastada veekeskust nii tihti kui tahate. Teile v…"
type textarea "Hallo! Når du bor på hotellet, kan du besøke badelandet så ofte du vil. Du vil …"
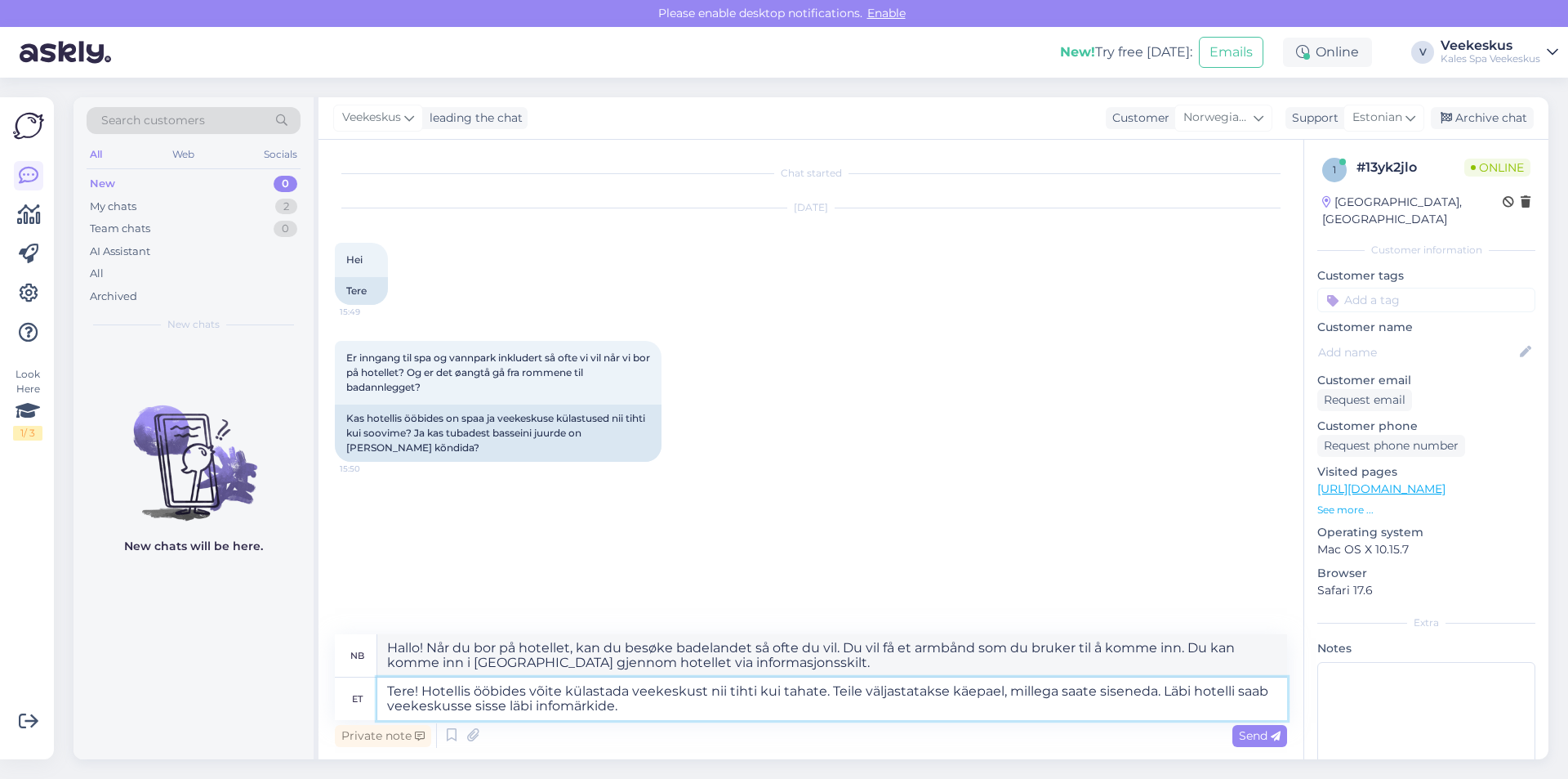
click at [617, 712] on textarea "Tere! Hotellis ööbides võite külastada veekeskust nii tihti kui tahate. Teile v…" at bounding box center [832, 698] width 910 height 43
type textarea "Tere! Hotellis ööbides võite külastada veekeskust nii tihti kui tahate. Teile v…"
click at [1243, 736] on span "Send" at bounding box center [1260, 736] width 42 height 15
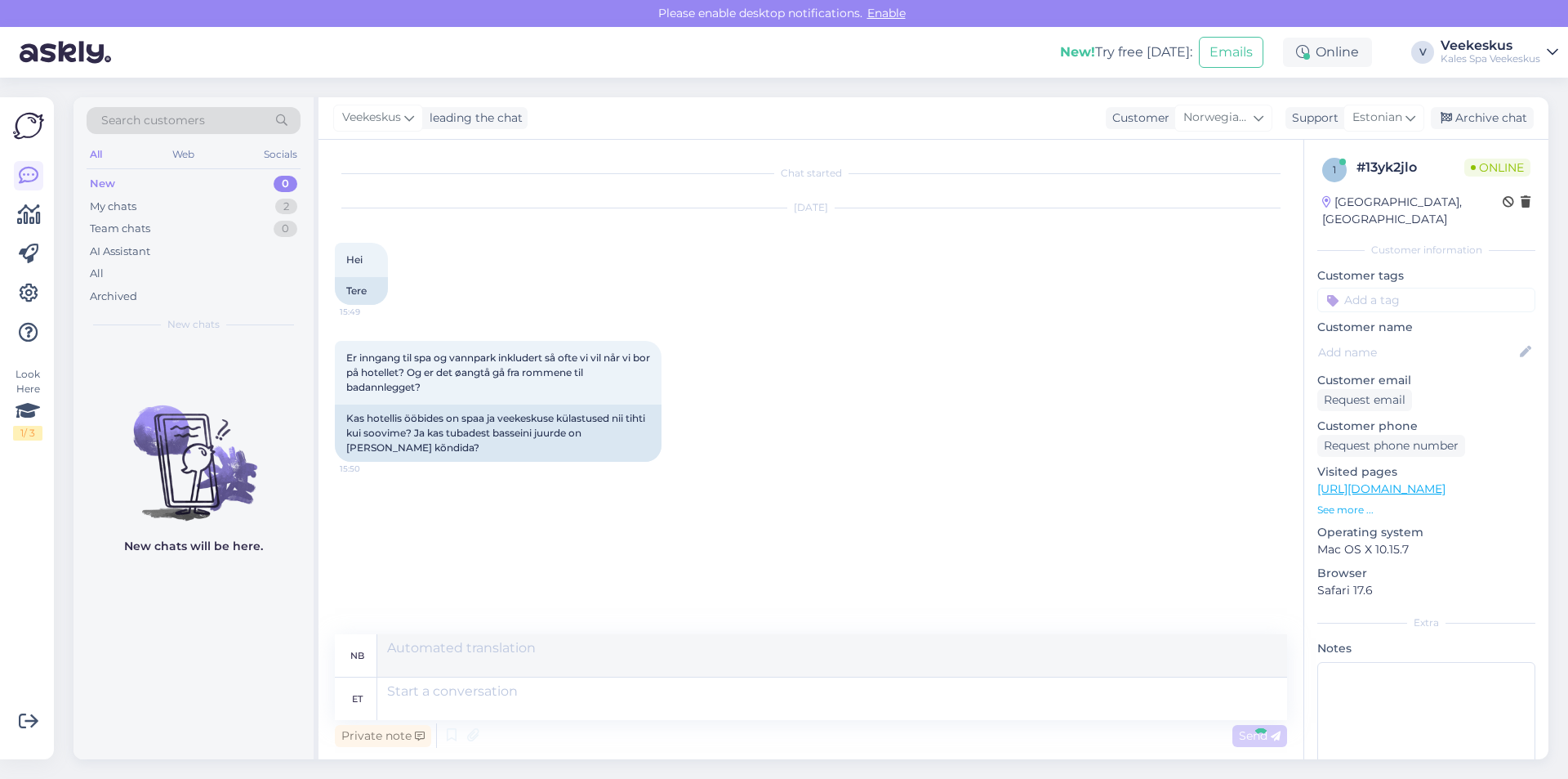
scroll to position [3, 0]
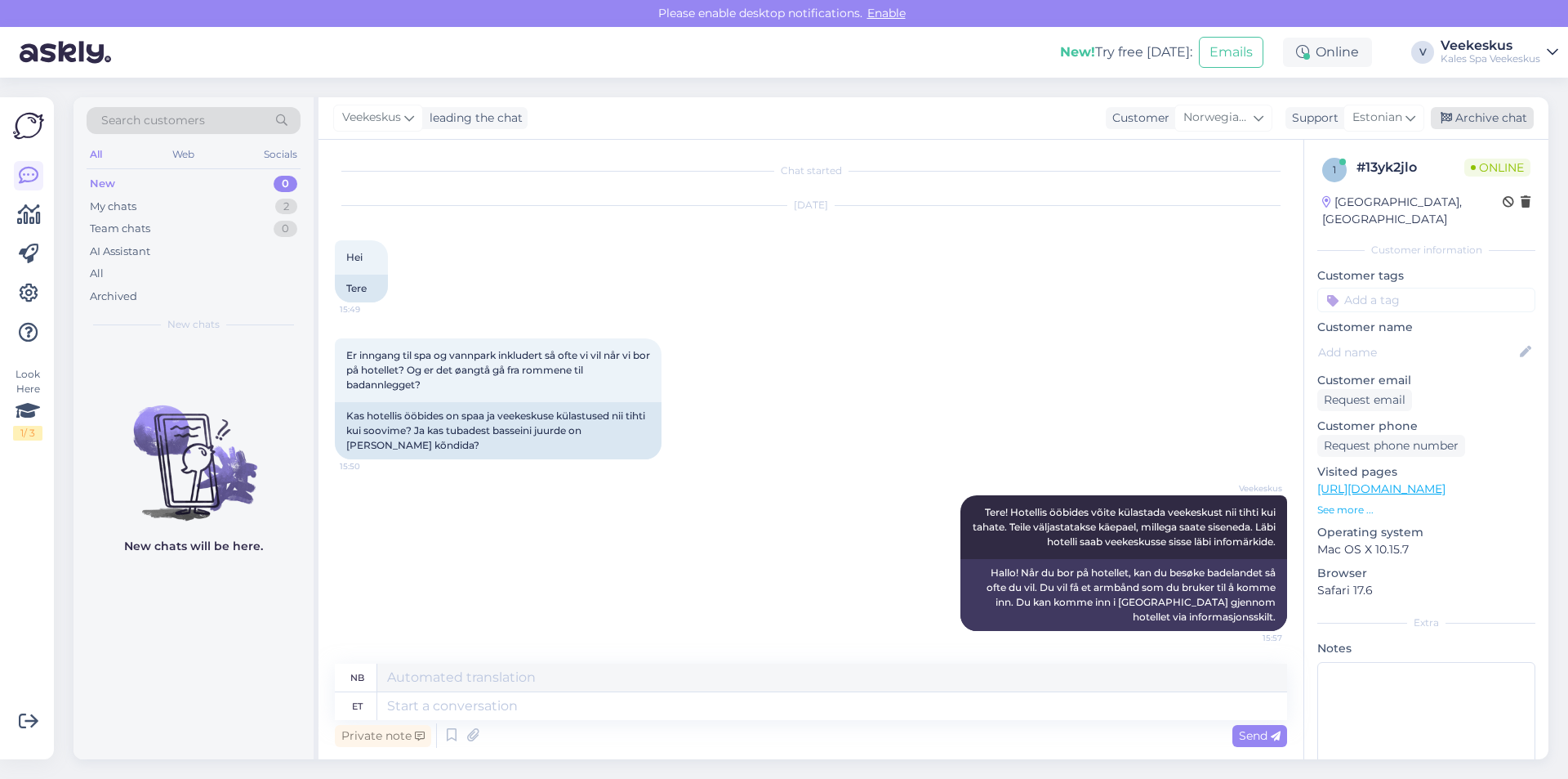
click at [1480, 114] on div "Archive chat" at bounding box center [1482, 117] width 103 height 22
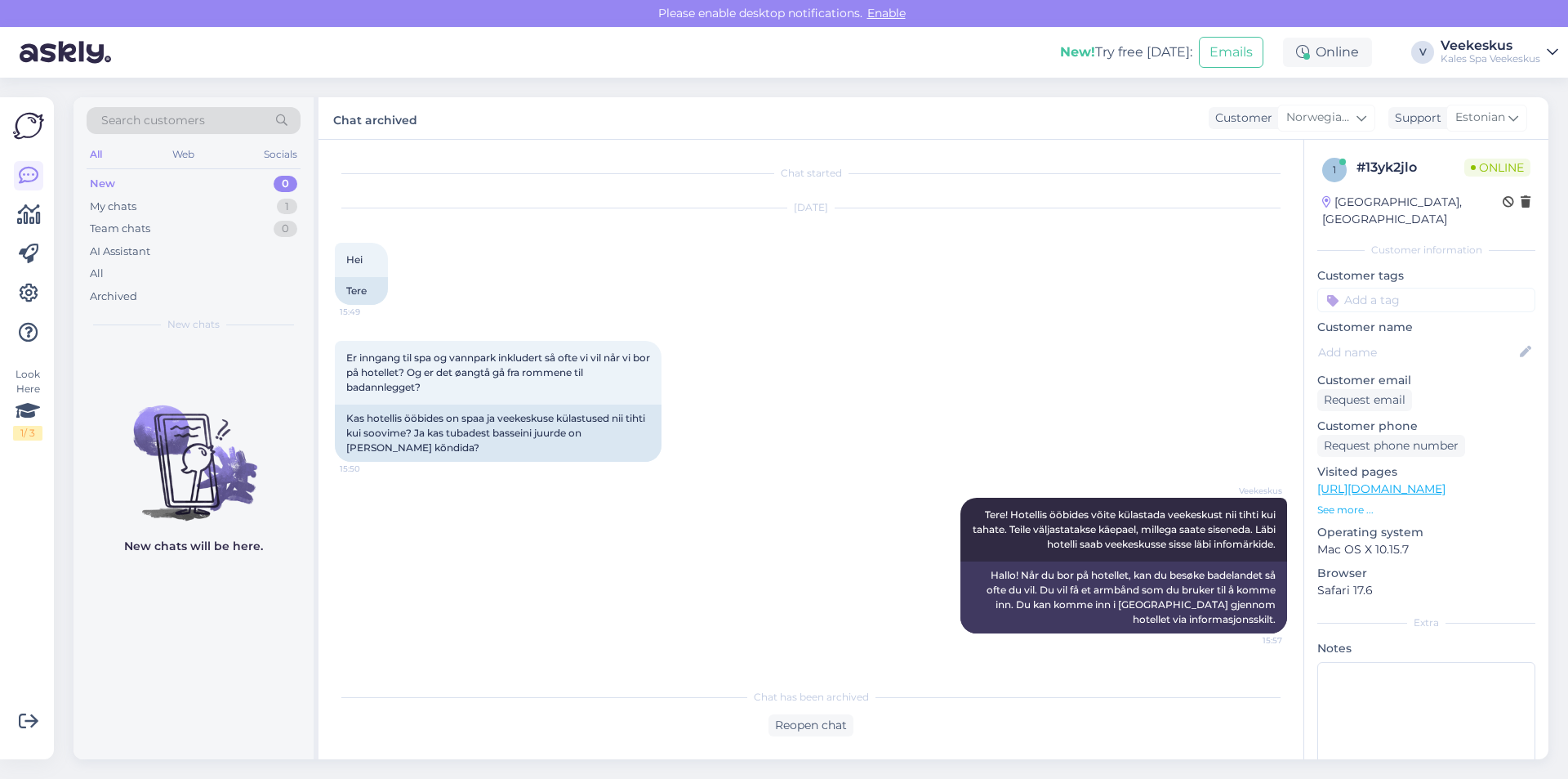
scroll to position [0, 0]
click at [159, 223] on div "Team chats 0" at bounding box center [194, 229] width 214 height 23
click at [165, 202] on div "My chats 1" at bounding box center [194, 207] width 214 height 23
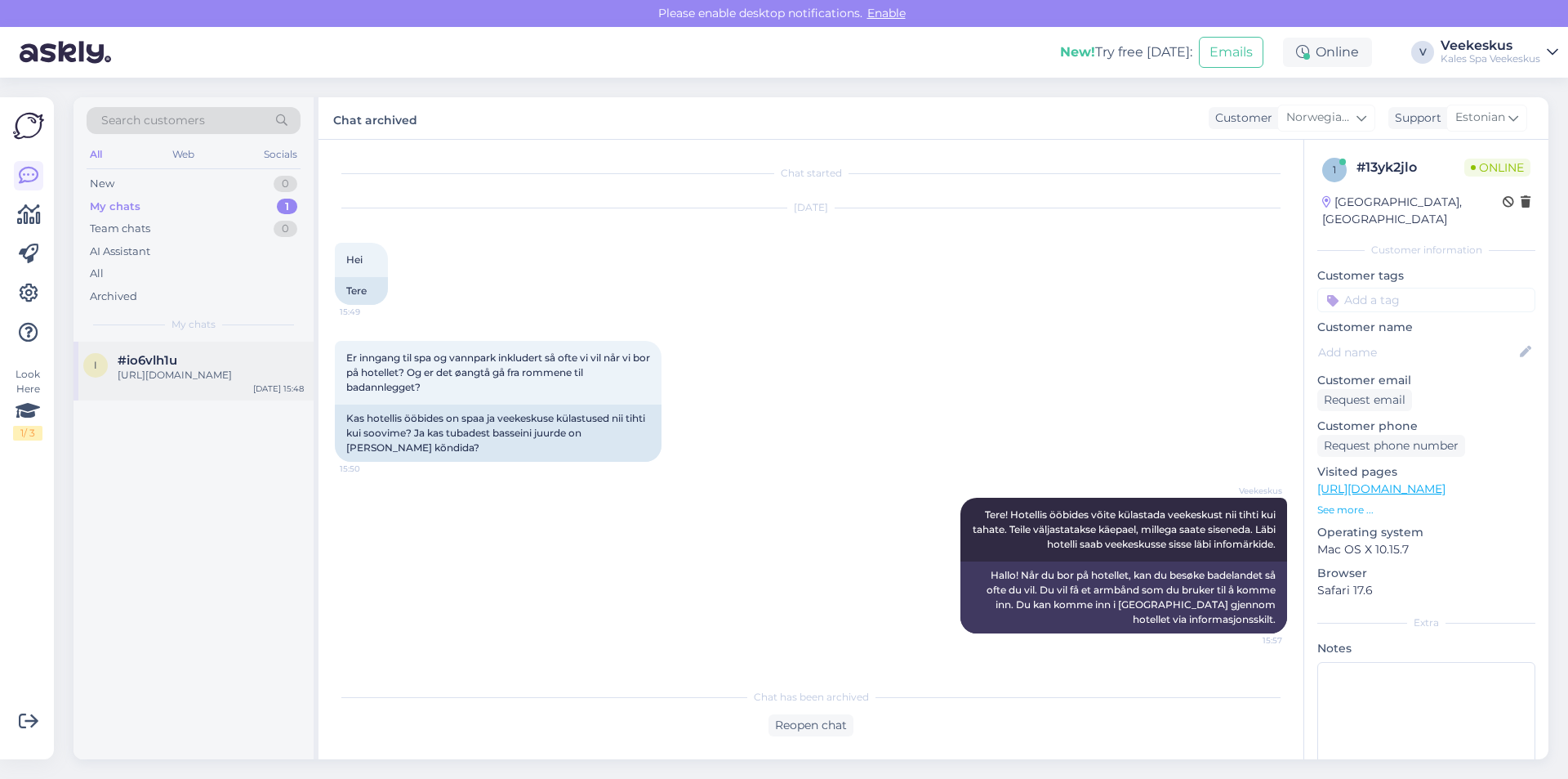
click at [217, 356] on div "#io6vlh1u" at bounding box center [210, 360] width 186 height 15
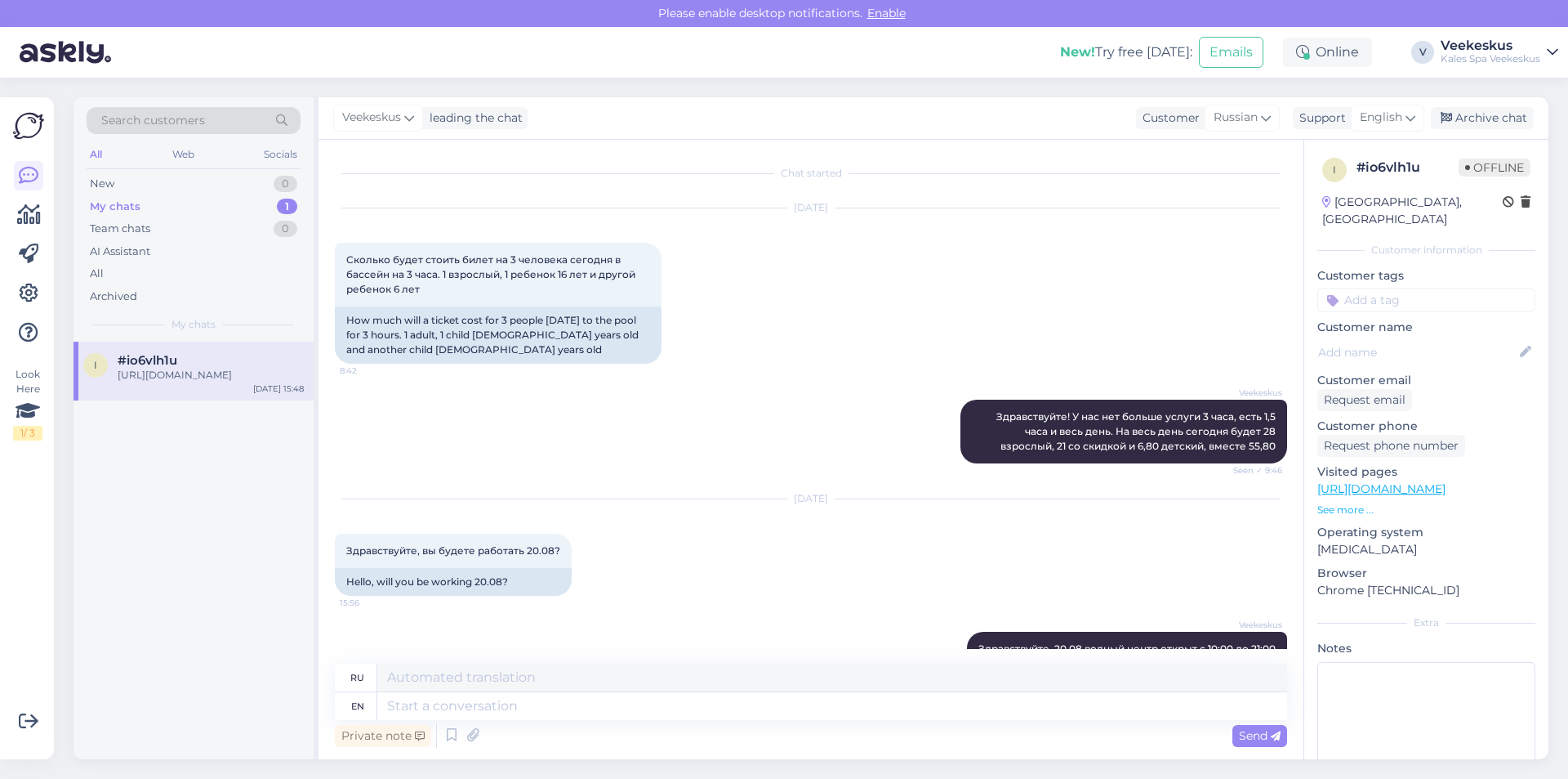
scroll to position [393, 0]
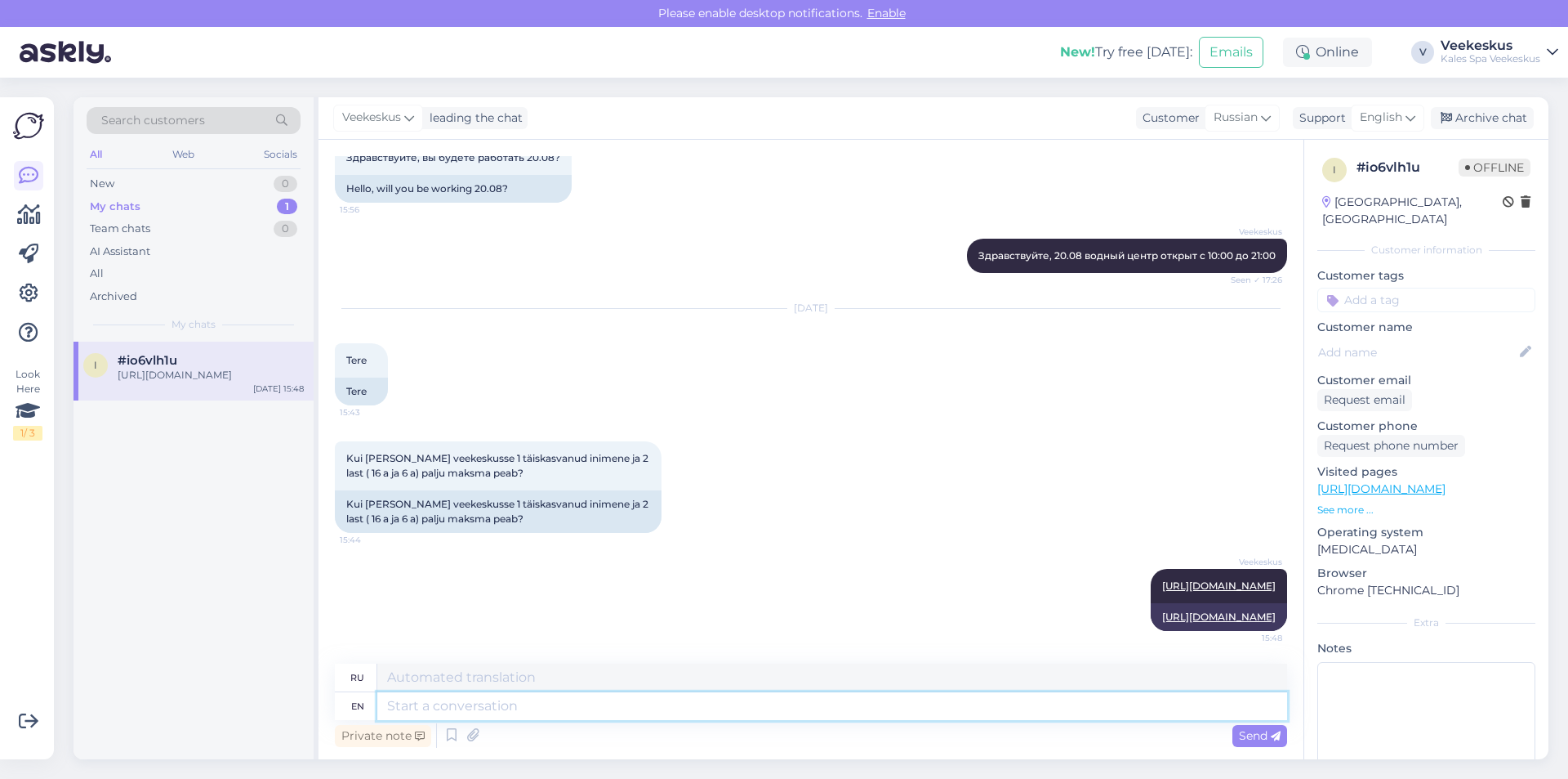
click at [809, 709] on textarea at bounding box center [832, 705] width 910 height 27
click at [1466, 103] on div "Veekeskus leading the chat Customer Russian Support English Archive chat" at bounding box center [934, 118] width 1231 height 43
click at [1163, 587] on link "[URL][DOMAIN_NAME]" at bounding box center [1219, 585] width 113 height 12
click at [1502, 117] on div "Archive chat" at bounding box center [1482, 117] width 103 height 22
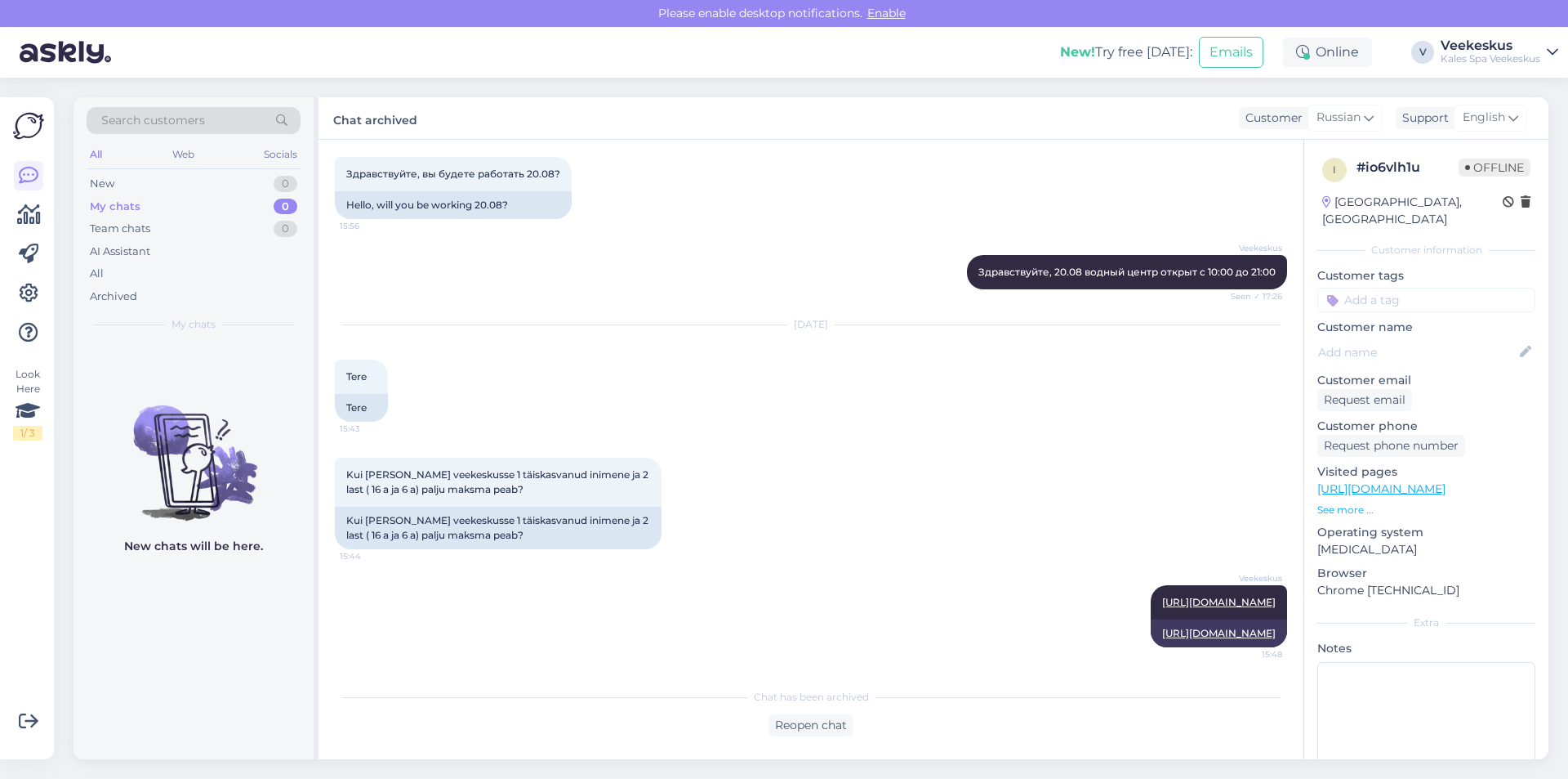
click at [238, 200] on div "My chats 0" at bounding box center [194, 207] width 214 height 23
click at [240, 166] on div "All Web Socials" at bounding box center [194, 156] width 214 height 26
click at [267, 187] on div "New 0" at bounding box center [194, 183] width 214 height 23
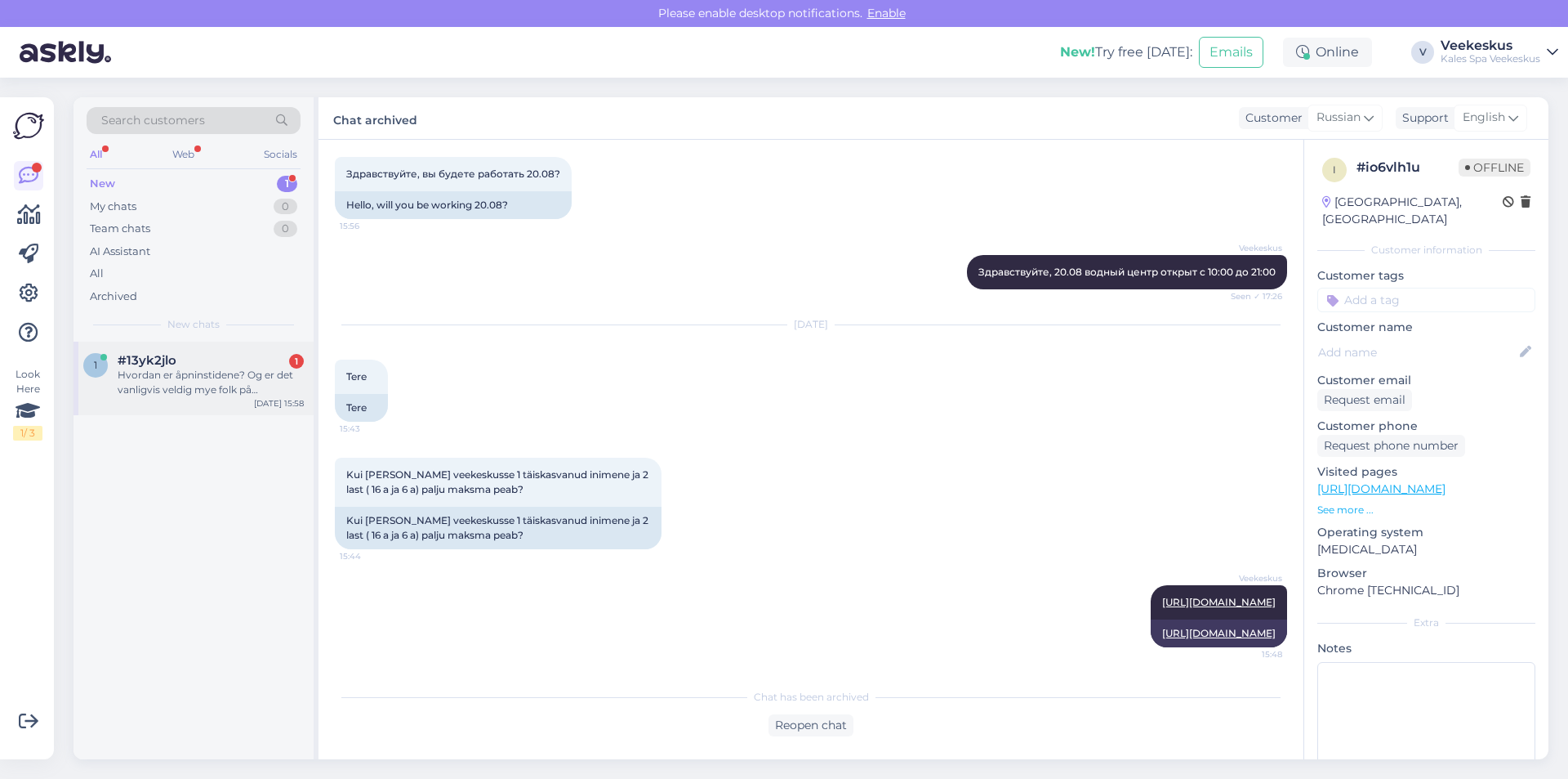
click at [198, 375] on div "Hvordan er åpninstidene? Og er det vanligvis veldig mye folk på hverdager? Ser …" at bounding box center [210, 382] width 186 height 29
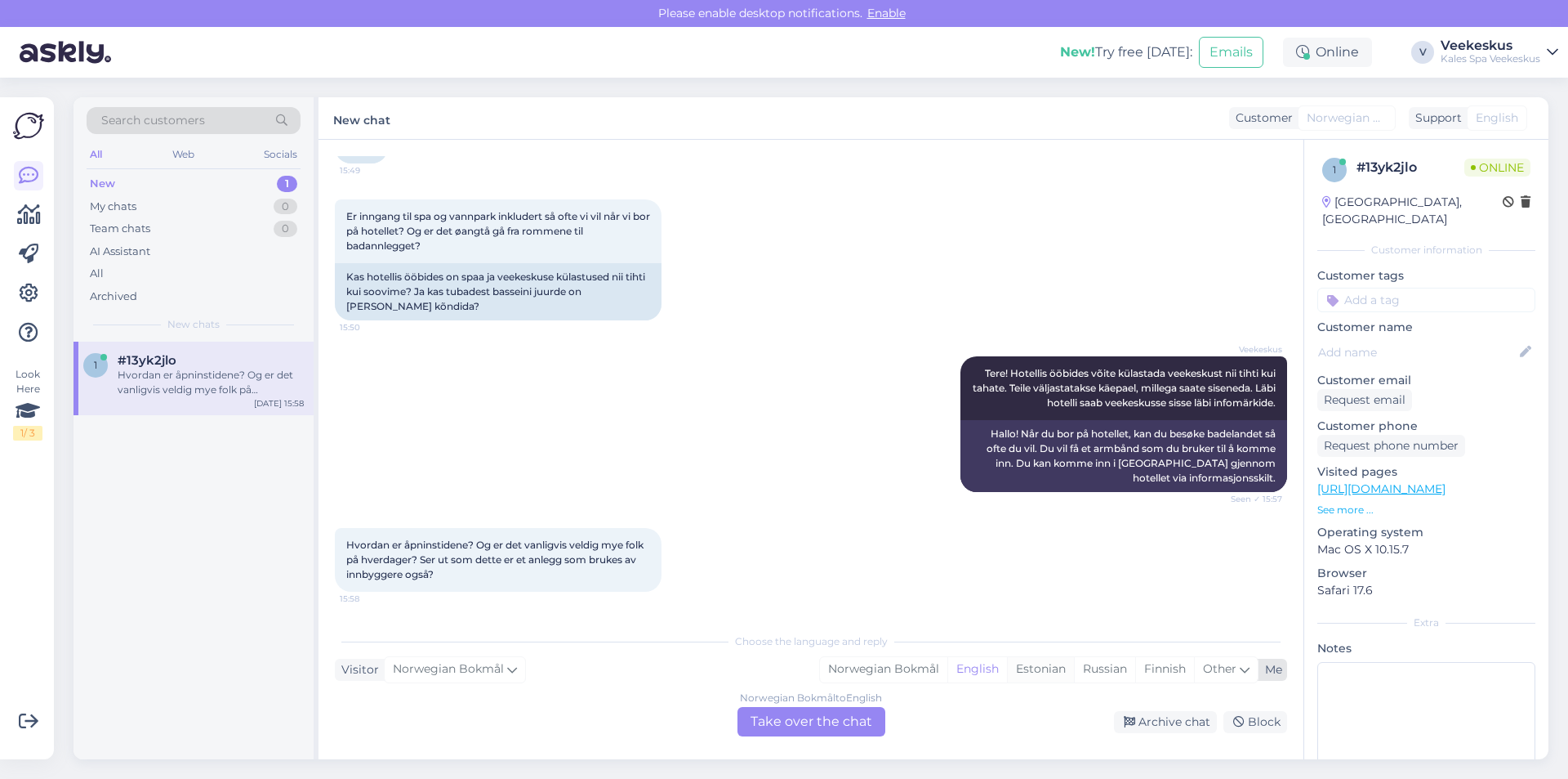
click at [1044, 671] on div "Estonian" at bounding box center [1041, 669] width 67 height 25
click at [802, 721] on div "Norwegian Bokmål to Estonian Take over the chat" at bounding box center [811, 721] width 147 height 29
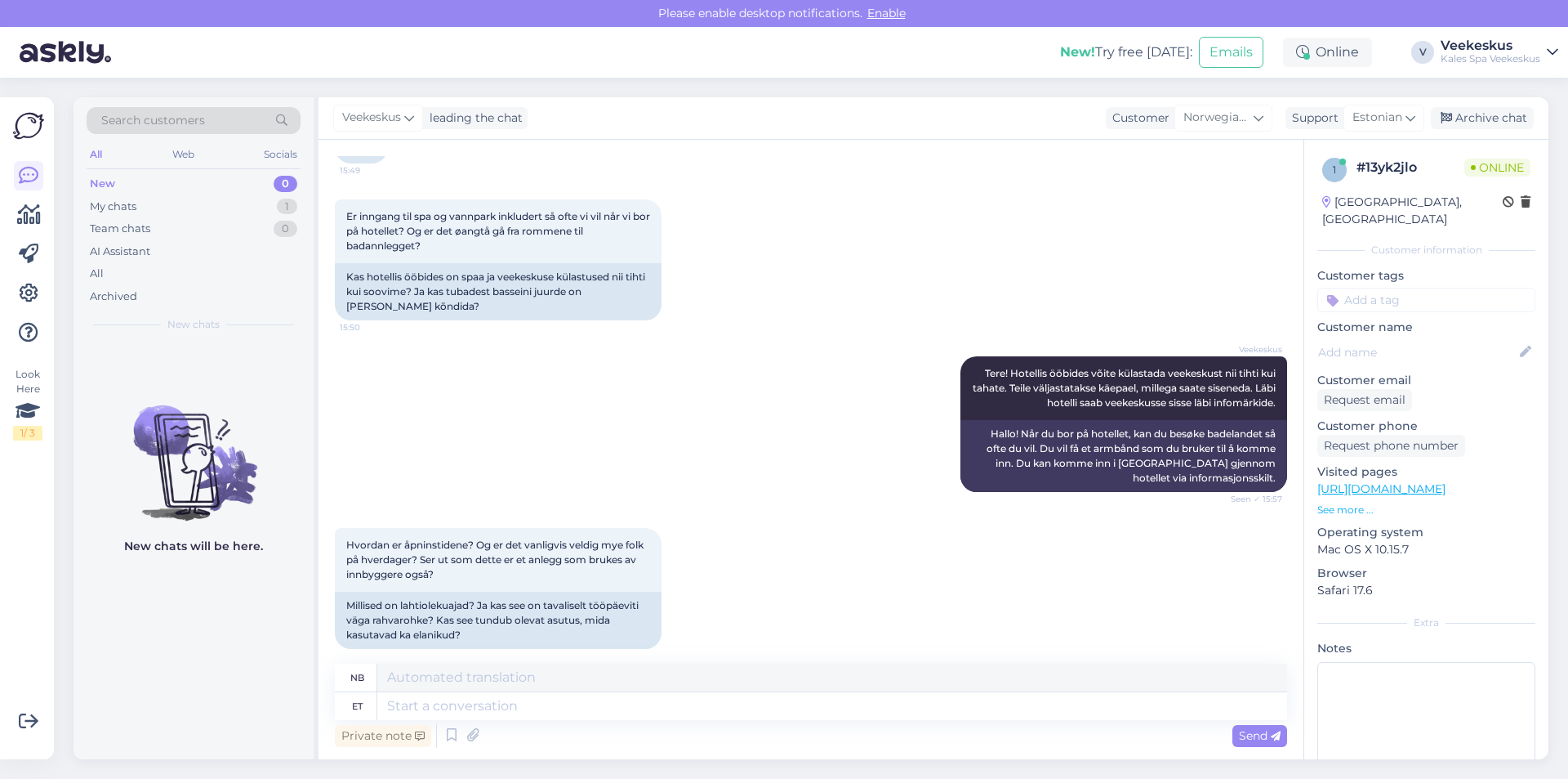
scroll to position [160, 0]
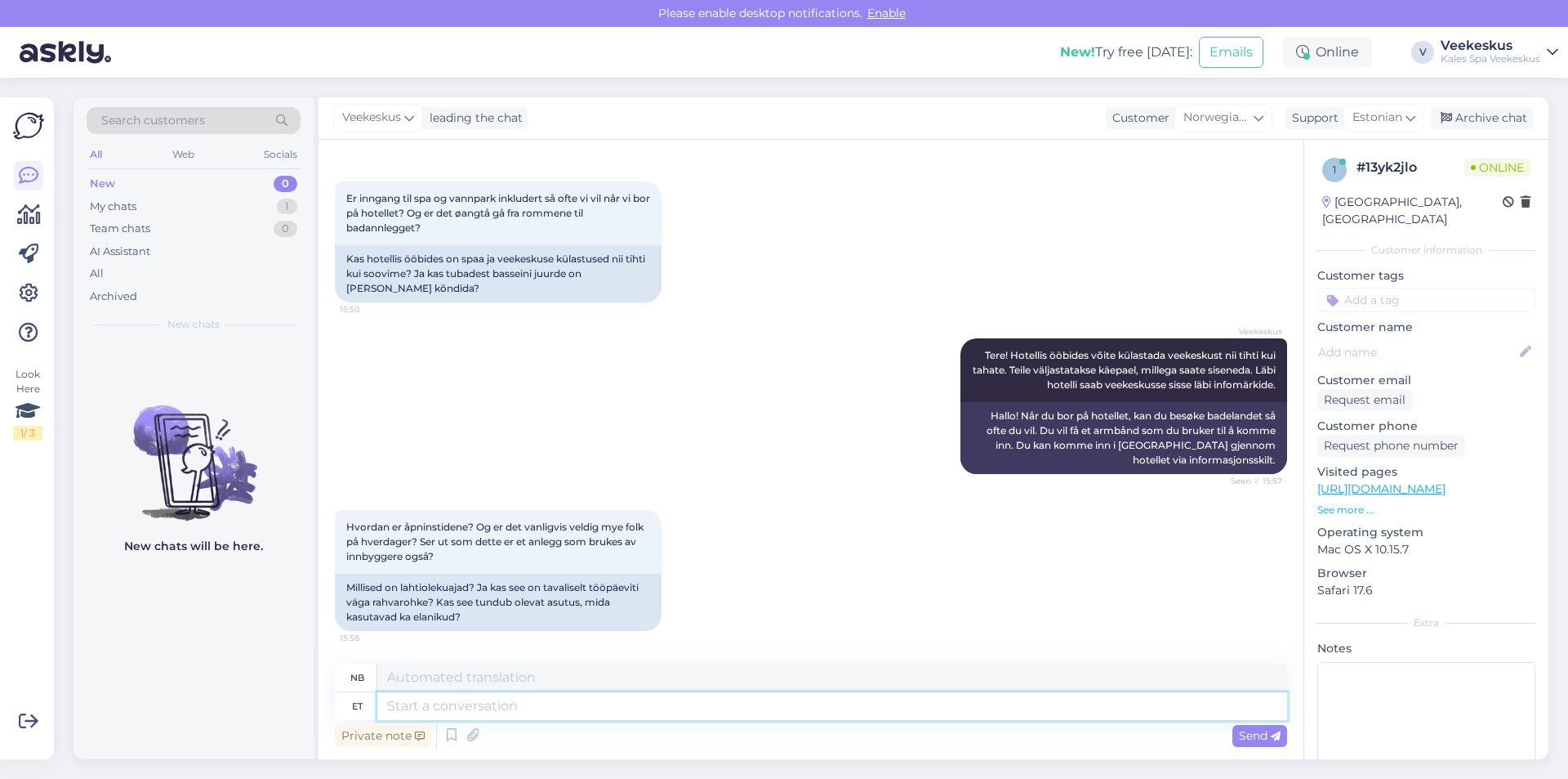
click at [549, 700] on textarea at bounding box center [832, 705] width 910 height 27
click at [450, 739] on icon at bounding box center [452, 736] width 20 height 25
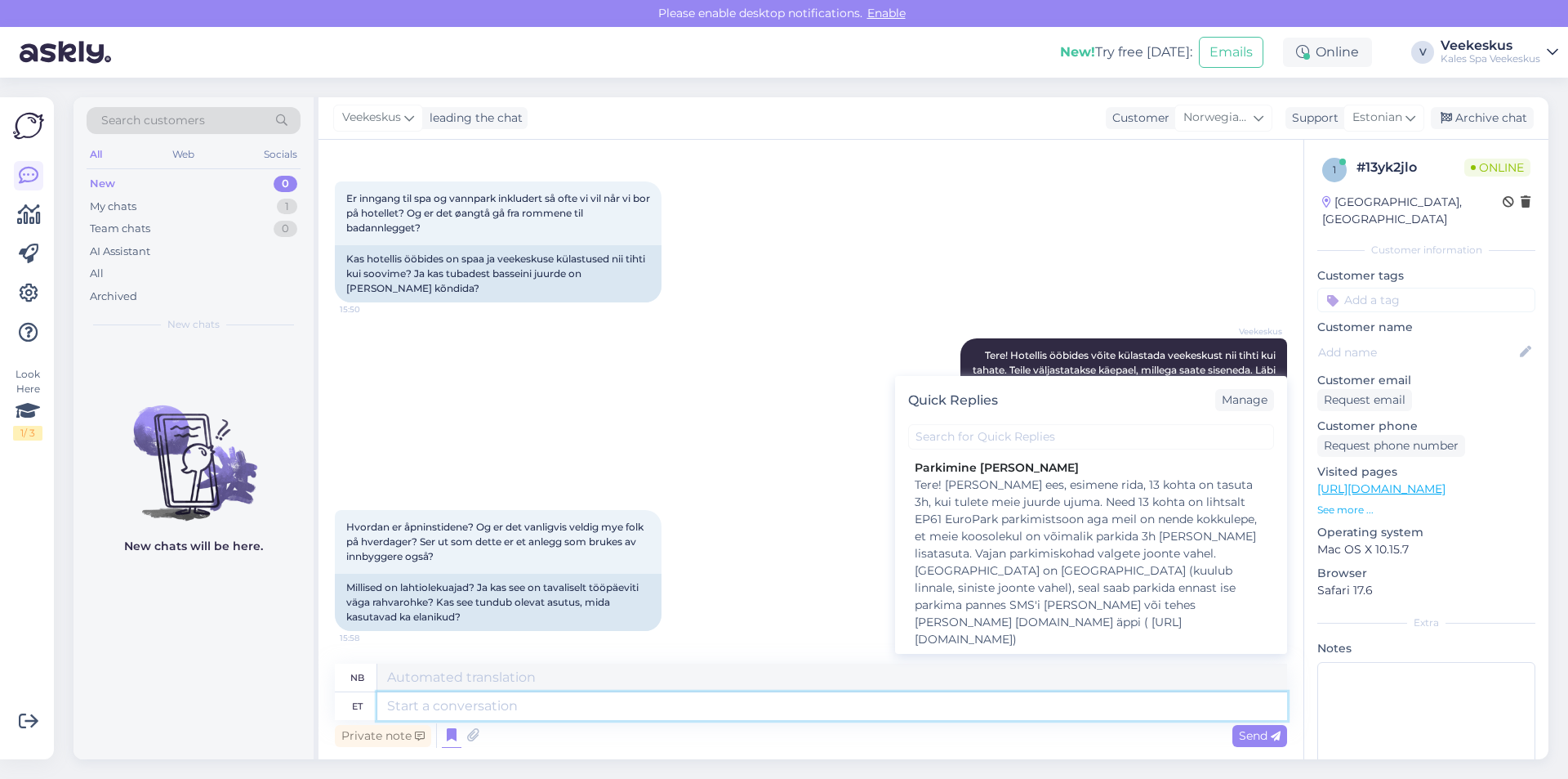
click at [476, 706] on textarea at bounding box center [832, 705] width 910 height 27
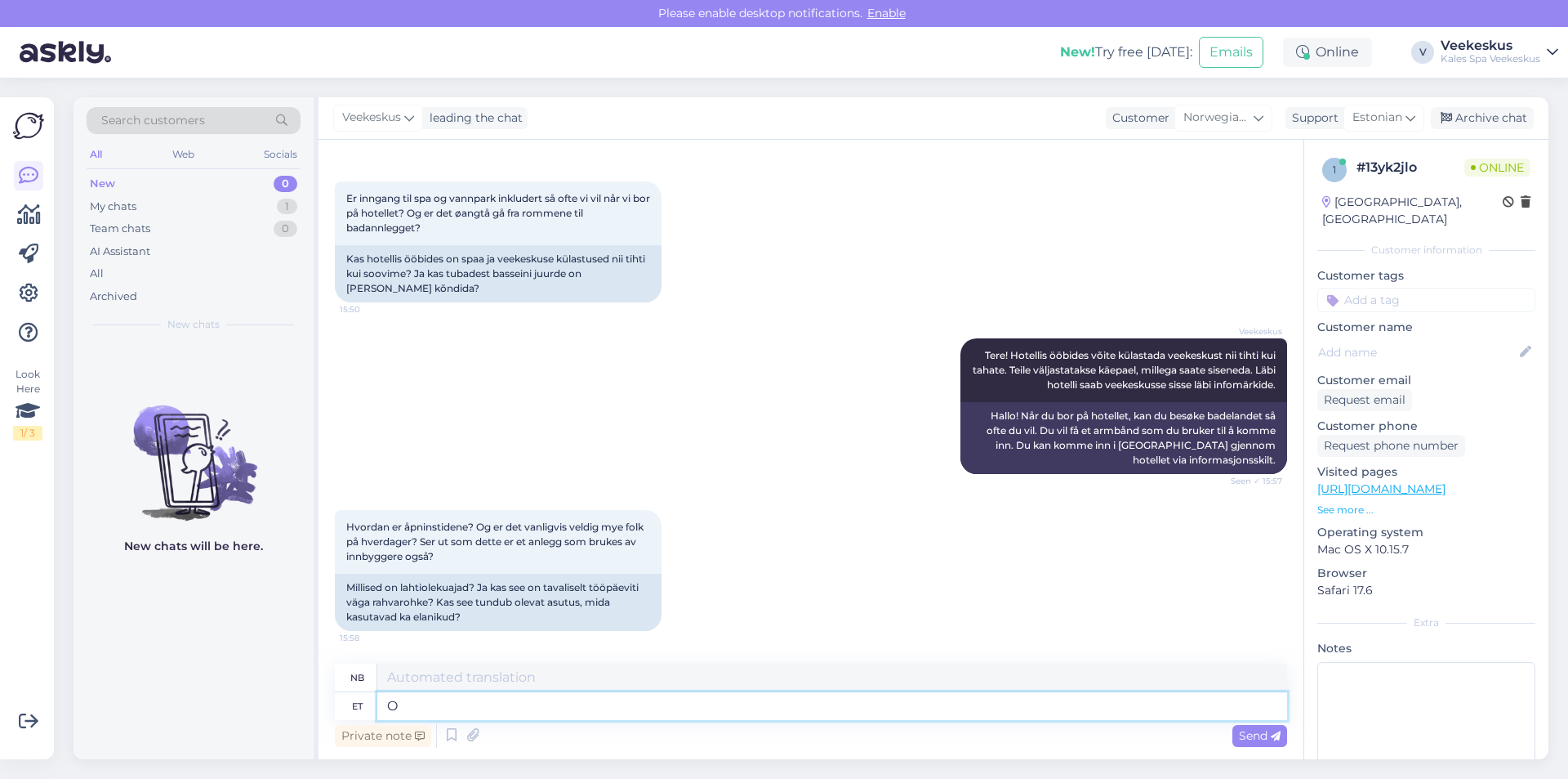
type textarea "O)"
type textarea "Å)"
type textarea "Oleme"
type textarea "Vi er"
type textarea "Oleme avatud"
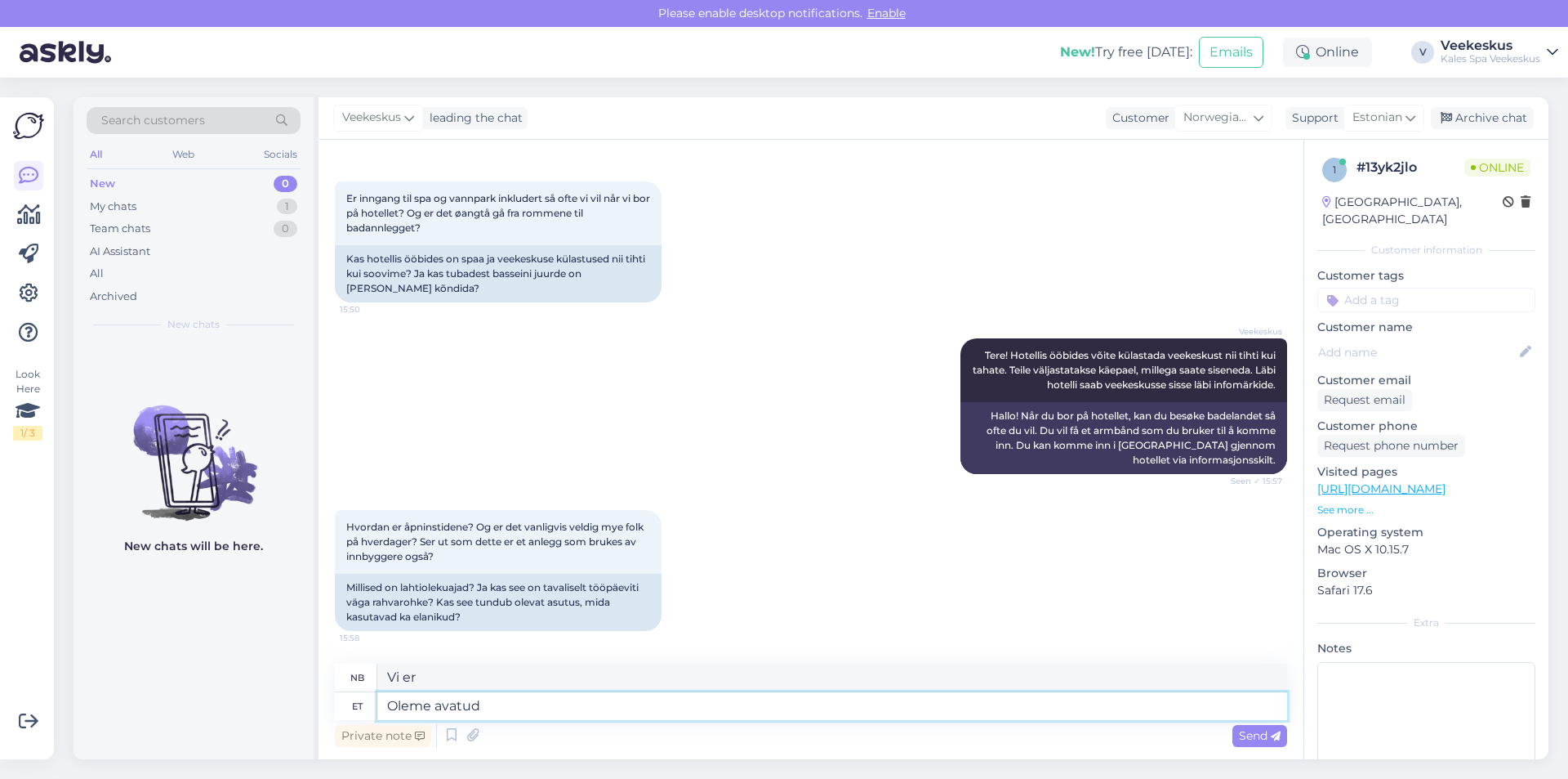
type textarea "Vi har åpent"
type textarea "Oleme avatud 8"
type textarea "Vi har åpent 8"
type textarea "Oleme avatud 8:00-"
type textarea "Vi har åpent kl. 20.00"
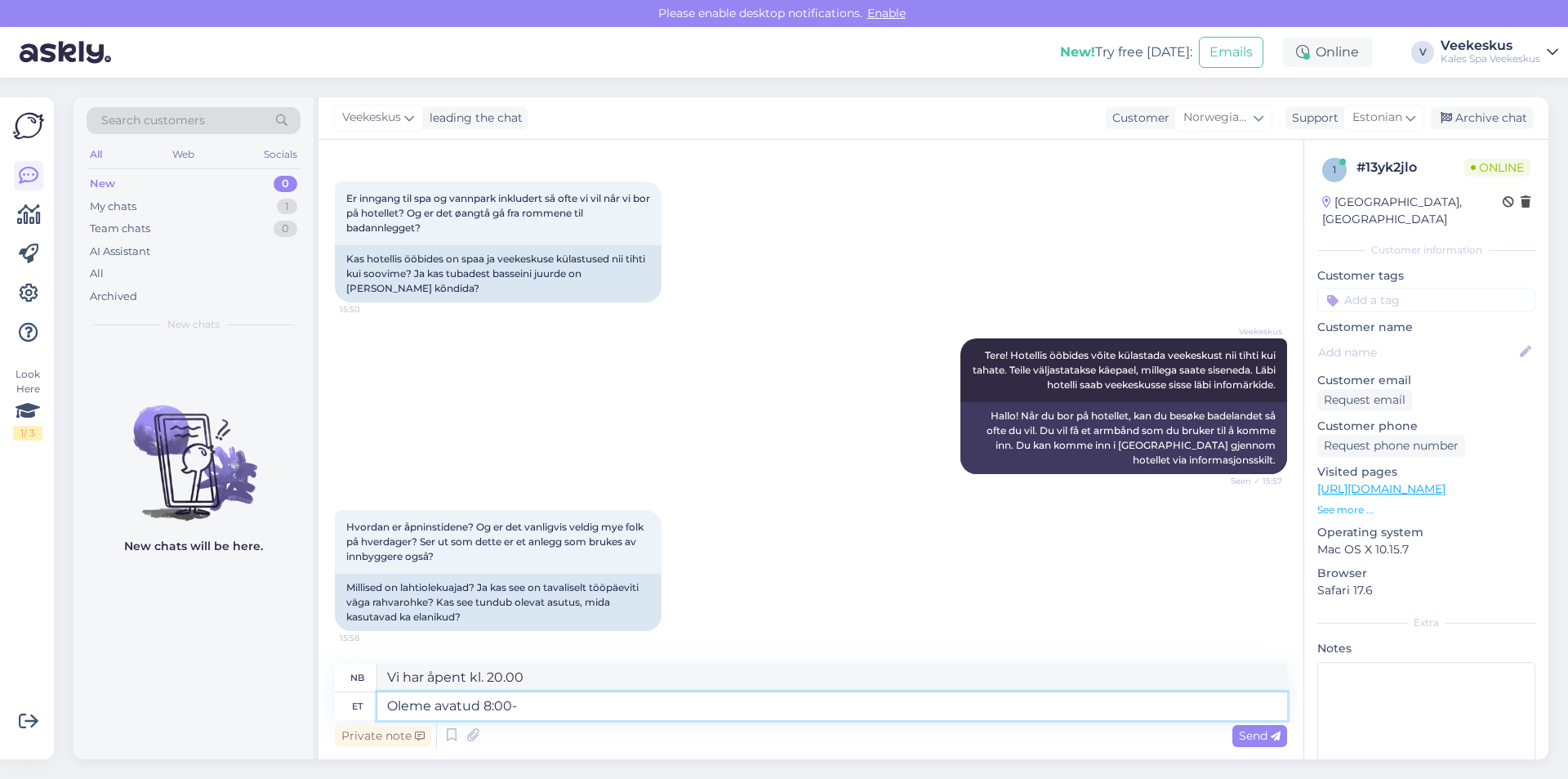
type textarea "Oleme avatud 8:00-2"
type textarea "Vi har åpent 8:00-"
type textarea "Oleme avatud 8:00-22:"
type textarea "Vi har åpent 8:00-22:00"
type textarea "Oleme avatud 8:00-22:00."
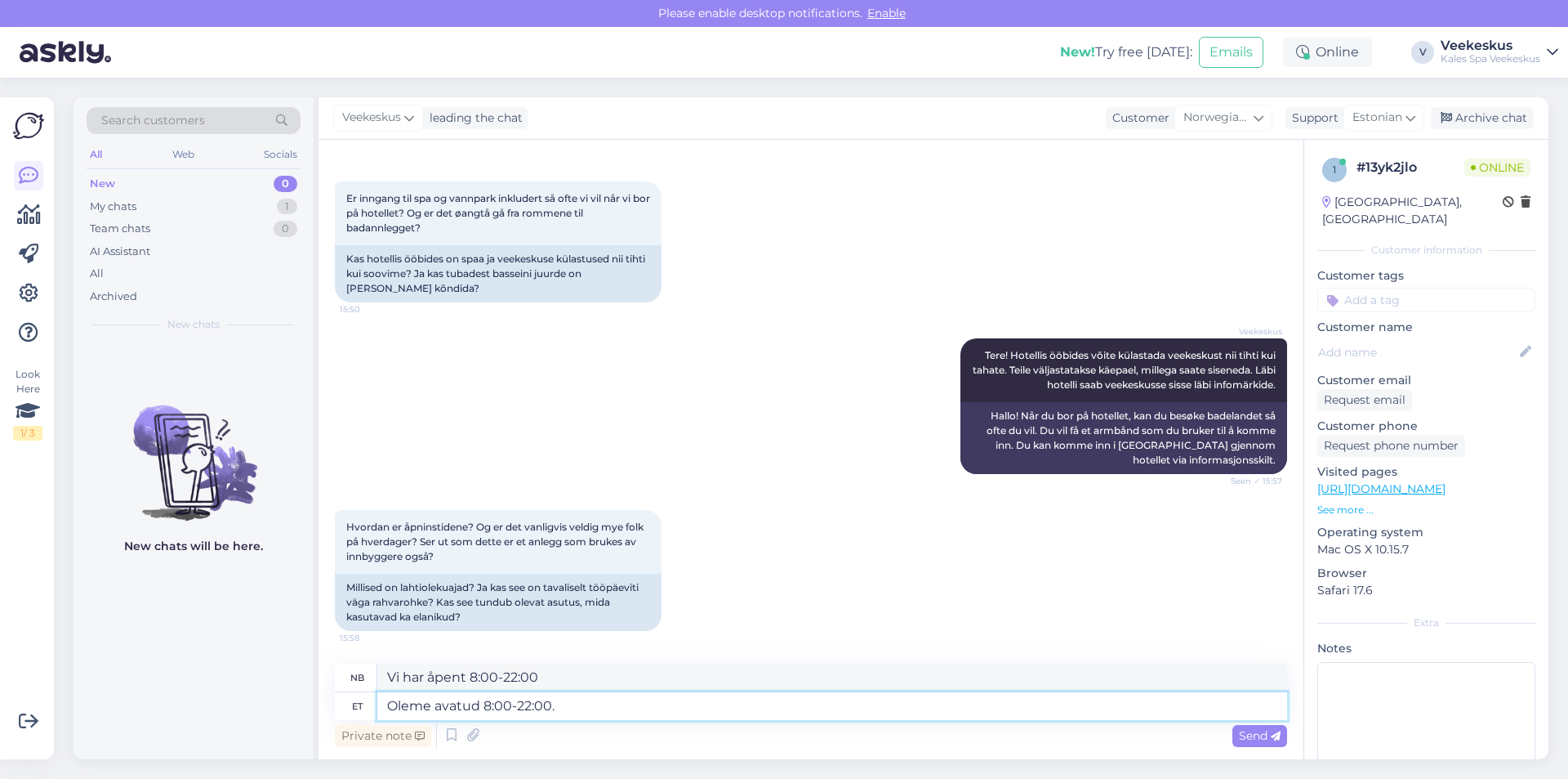
type textarea "Vi har åpent fra 8:00 til 22:00."
type textarea "Oleme avatud 8:00-22:00. [GEOGRAPHIC_DATA]"
type textarea "Vi har åpent fra 8:00 til 22:00. Vannsenter"
type textarea "Oleme avatud 8:00-22:00. Veekeskus on"
type textarea "Vi har åpent fra 08:00 til 22:00. Vannparken er"
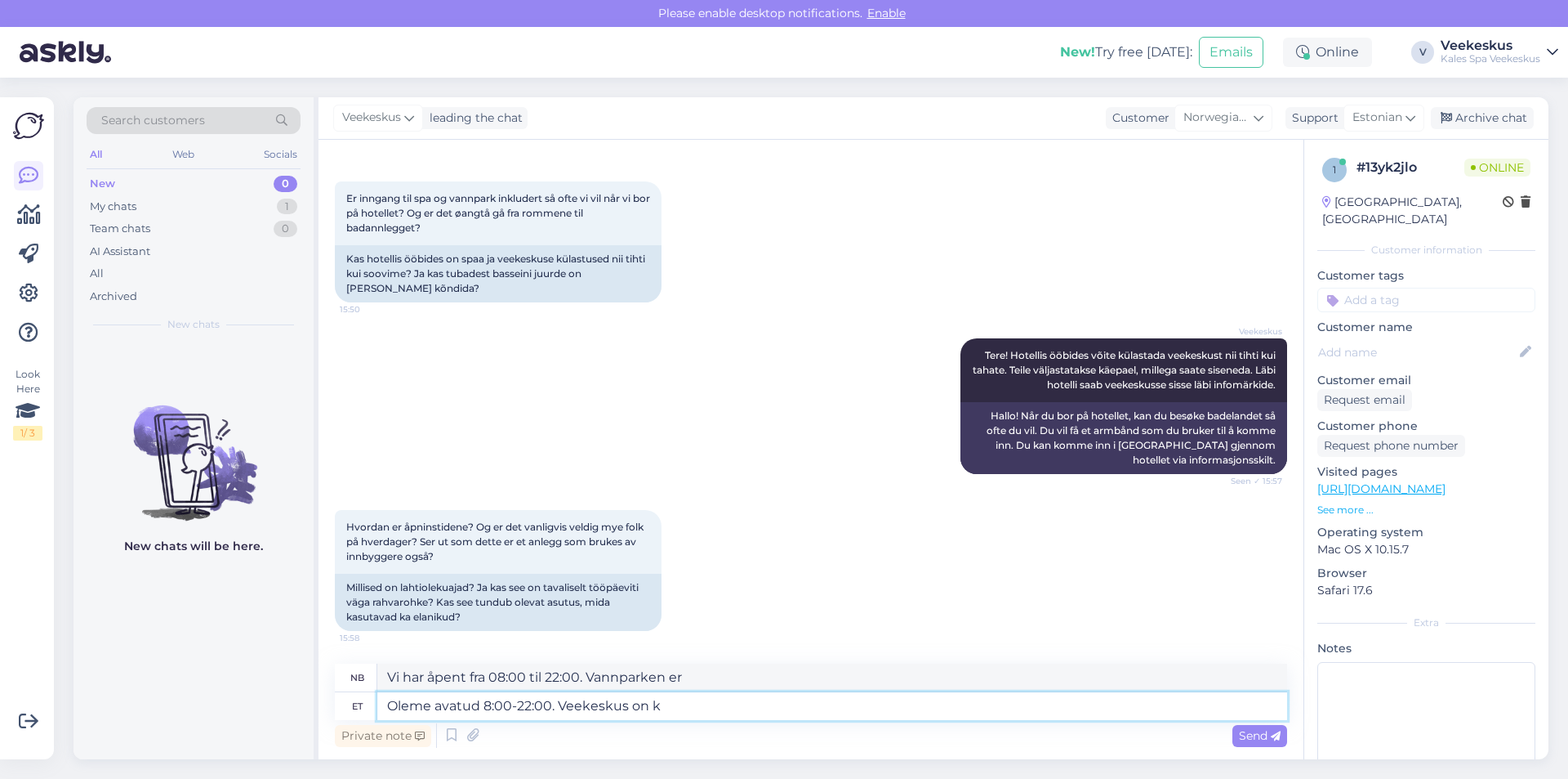
type textarea "Oleme avatud 8:00-22:00. Veekeskus on ka"
type textarea "Vi har åpent fra 08:00 til 22:00. Badelandet er åpent fra 08:00 til 22:00."
type textarea "Oleme avatud 8:00-22:00. [GEOGRAPHIC_DATA] on külastamiseks"
type textarea "Vi har åpent fra 08:00 til 22:00. Badelandet er åpent for besøkende."
type textarea "Oleme avatud 8:00-22:00. [GEOGRAPHIC_DATA] on külastamiseks ka"
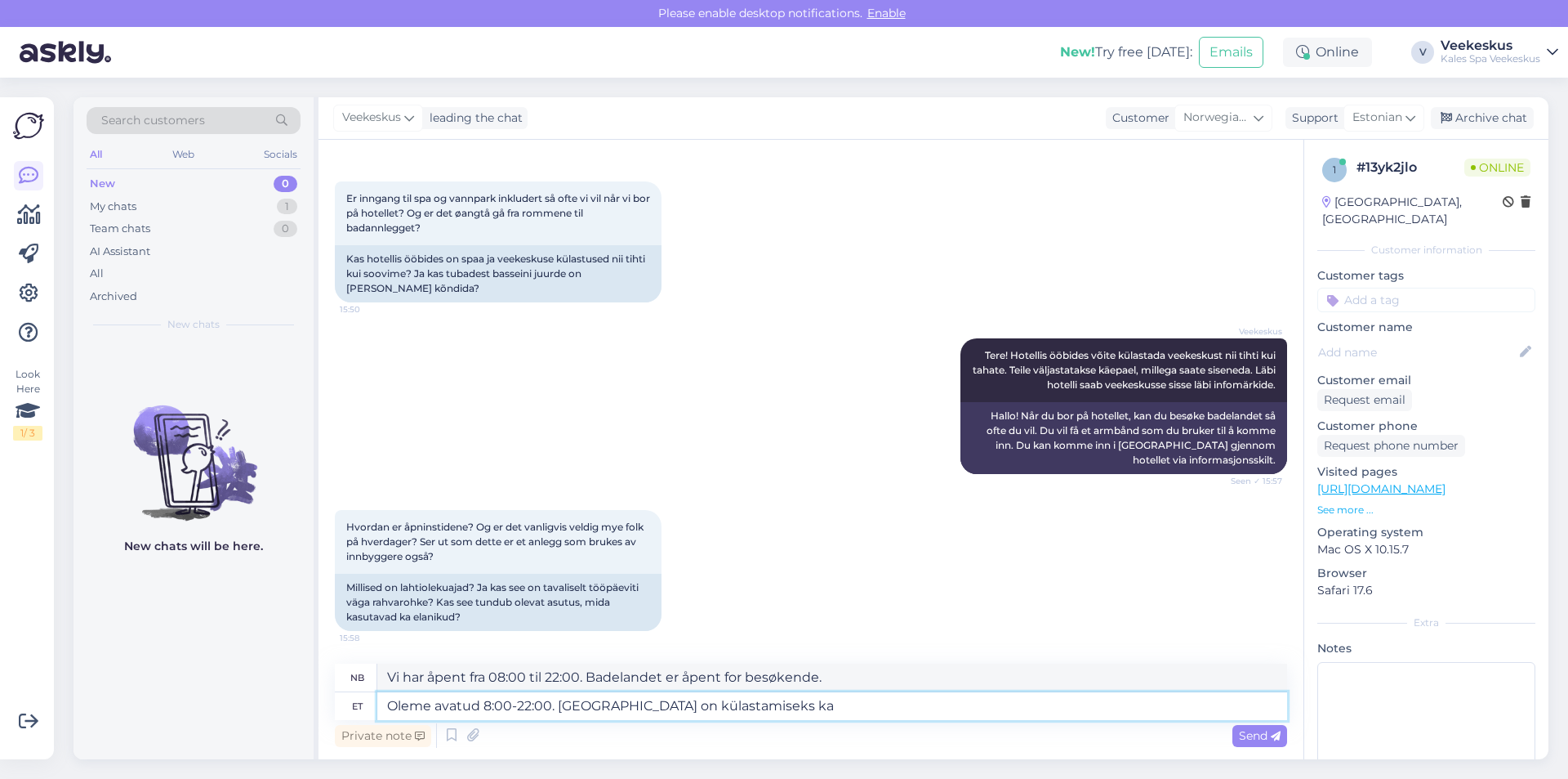
type textarea "Vi har åpent fra 08:00 til 22:00. Badelandet er også åpent for besøkende."
type textarea "Oleme avatud 8:00-22:00. [GEOGRAPHIC_DATA] on külastamiseks ka elanikele."
type textarea "Vi har åpent fra 08:00 til 22:00. Badelandet er også åpent for beboere."
type textarea "Oleme avatud 8:00-22:00. [GEOGRAPHIC_DATA] on külastamiseks ka elanikele."
click at [1239, 732] on span "Send" at bounding box center [1260, 736] width 42 height 15
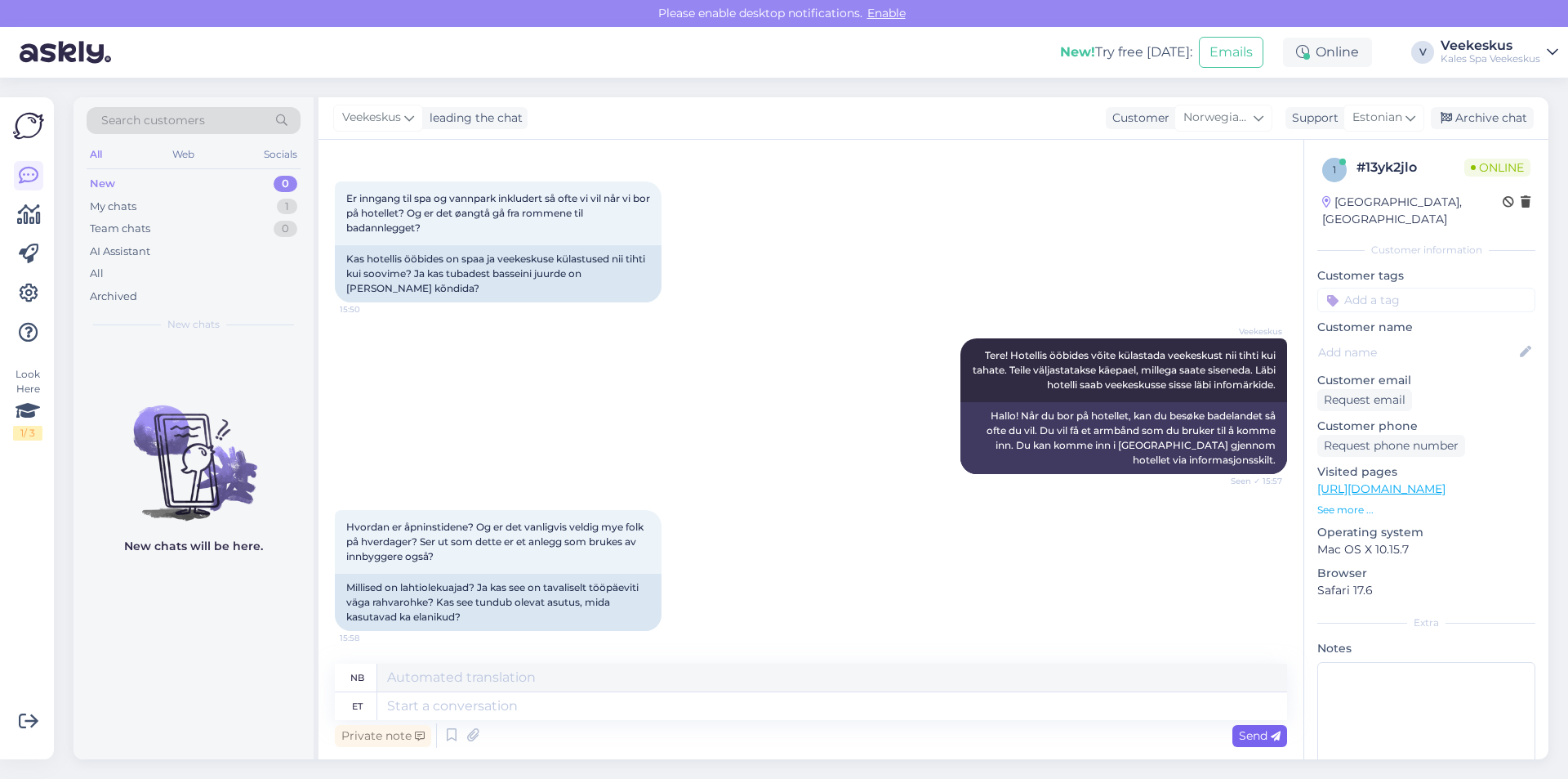
scroll to position [286, 0]
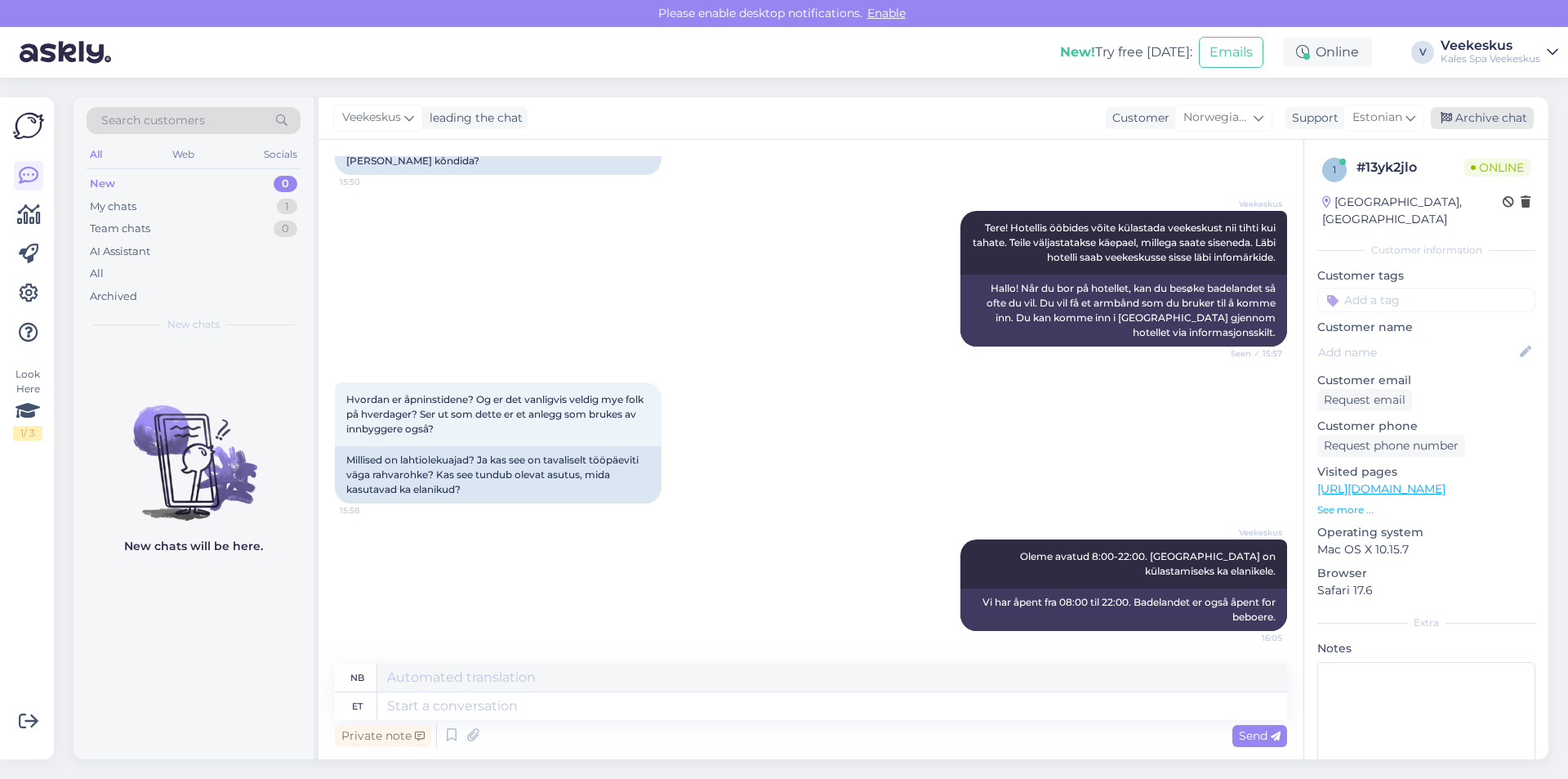
click at [1490, 110] on div "Archive chat" at bounding box center [1482, 117] width 103 height 22
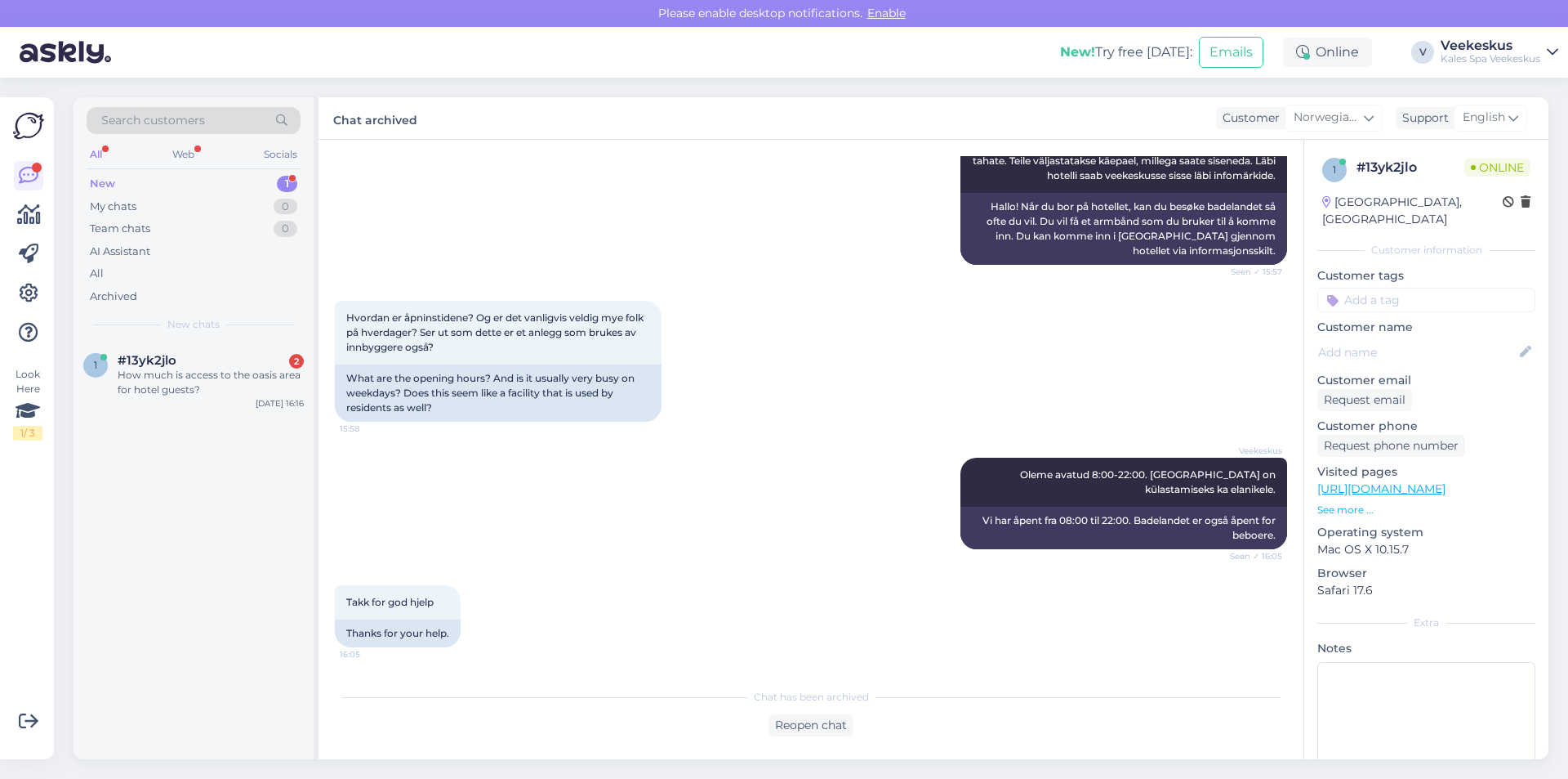
scroll to position [509, 0]
